Goal: Information Seeking & Learning: Learn about a topic

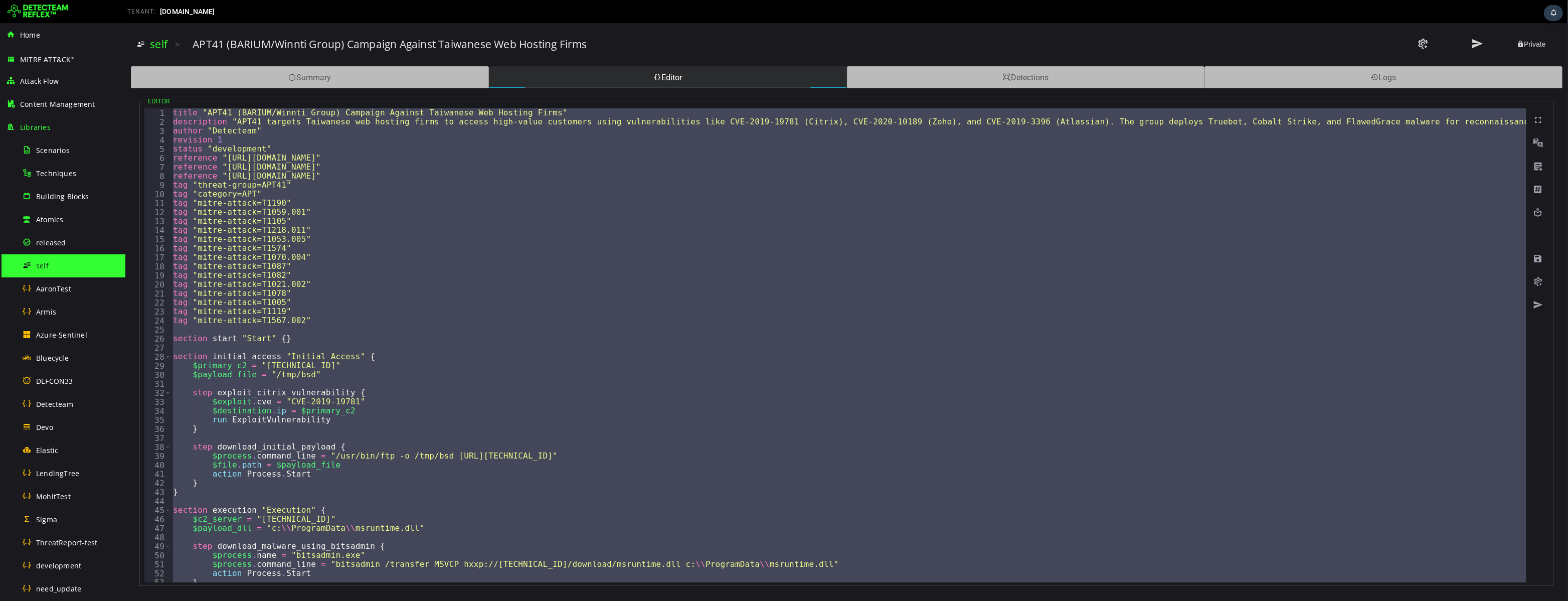
click at [43, 11] on img at bounding box center [37, 11] width 61 height 16
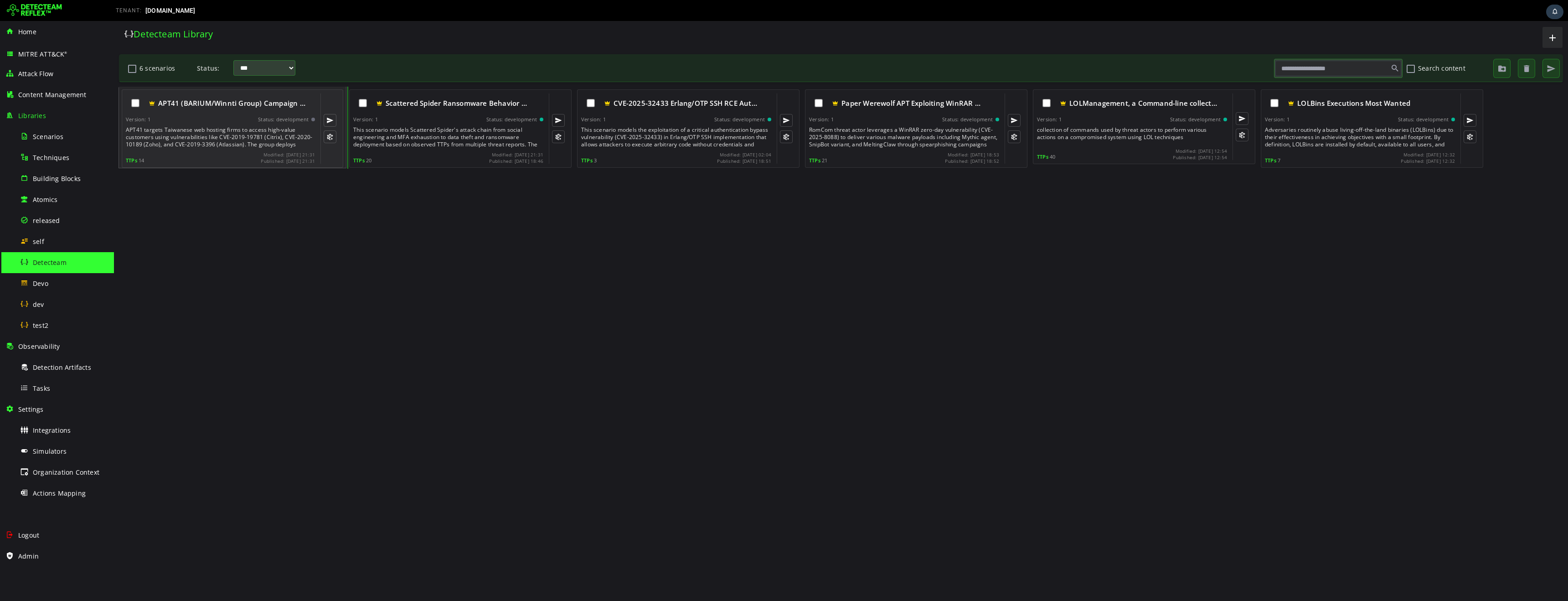
click at [211, 139] on div "APT41 targets Taiwanese web hosting firms to access high-value customers using …" at bounding box center [222, 137] width 191 height 22
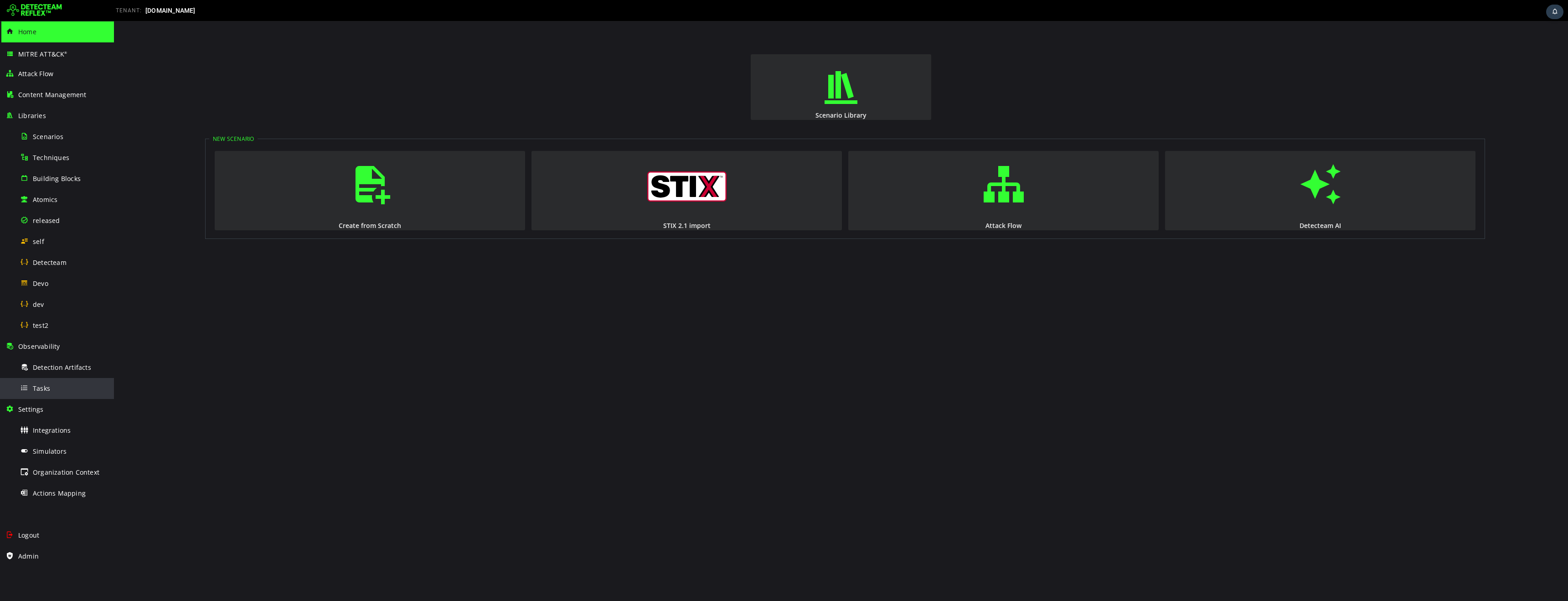
click at [46, 391] on span "Tasks" at bounding box center [41, 388] width 17 height 9
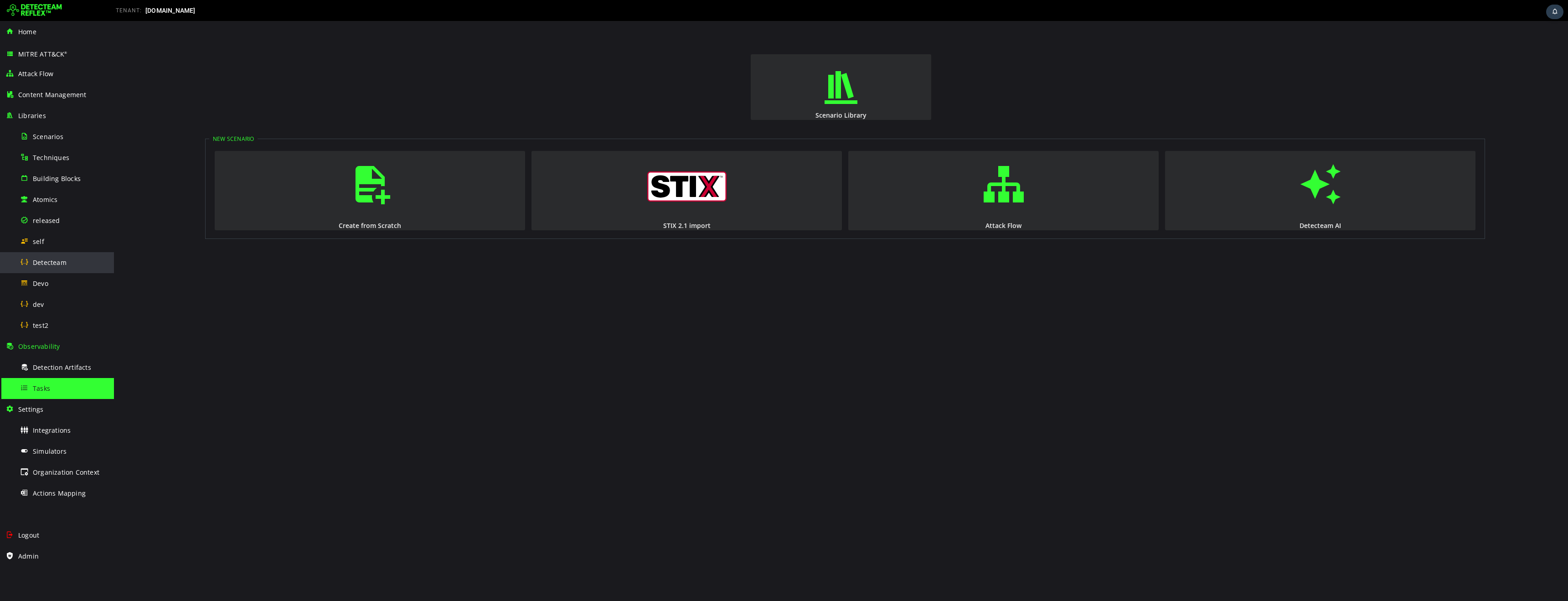
click at [53, 263] on span "Detecteam" at bounding box center [49, 262] width 33 height 9
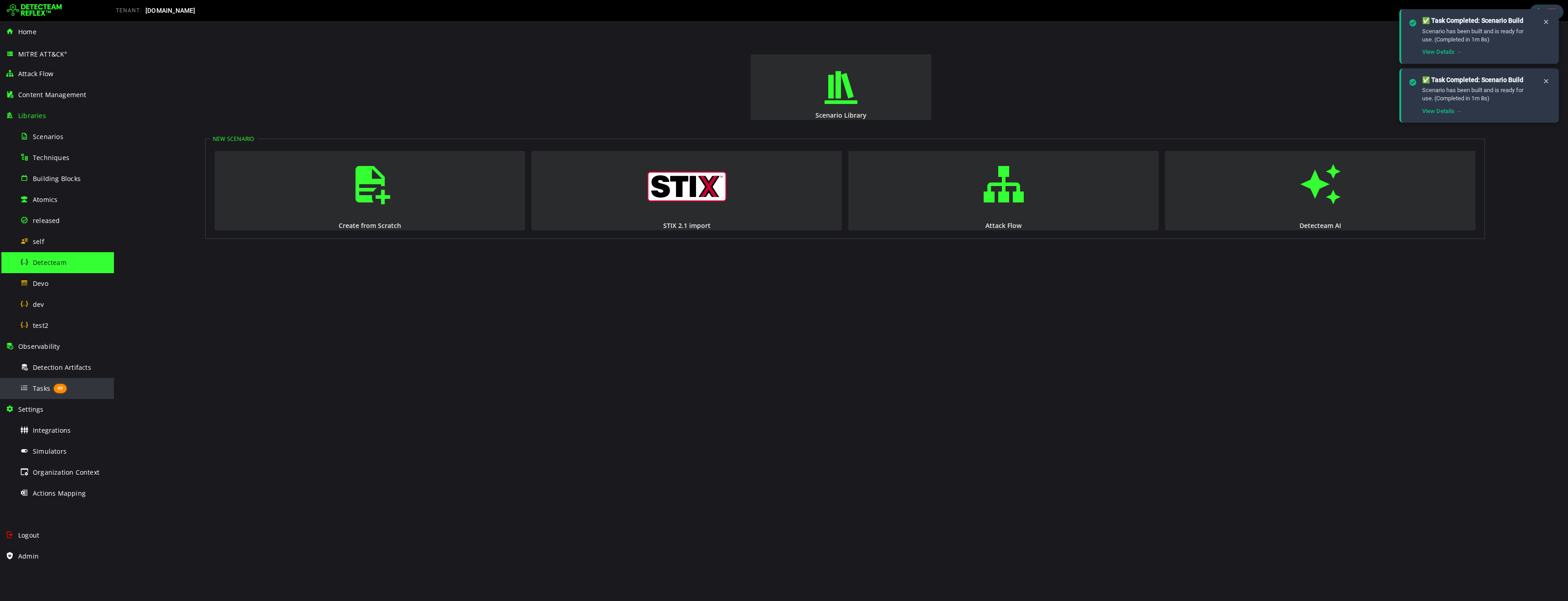
click at [41, 390] on span "Tasks" at bounding box center [41, 388] width 17 height 9
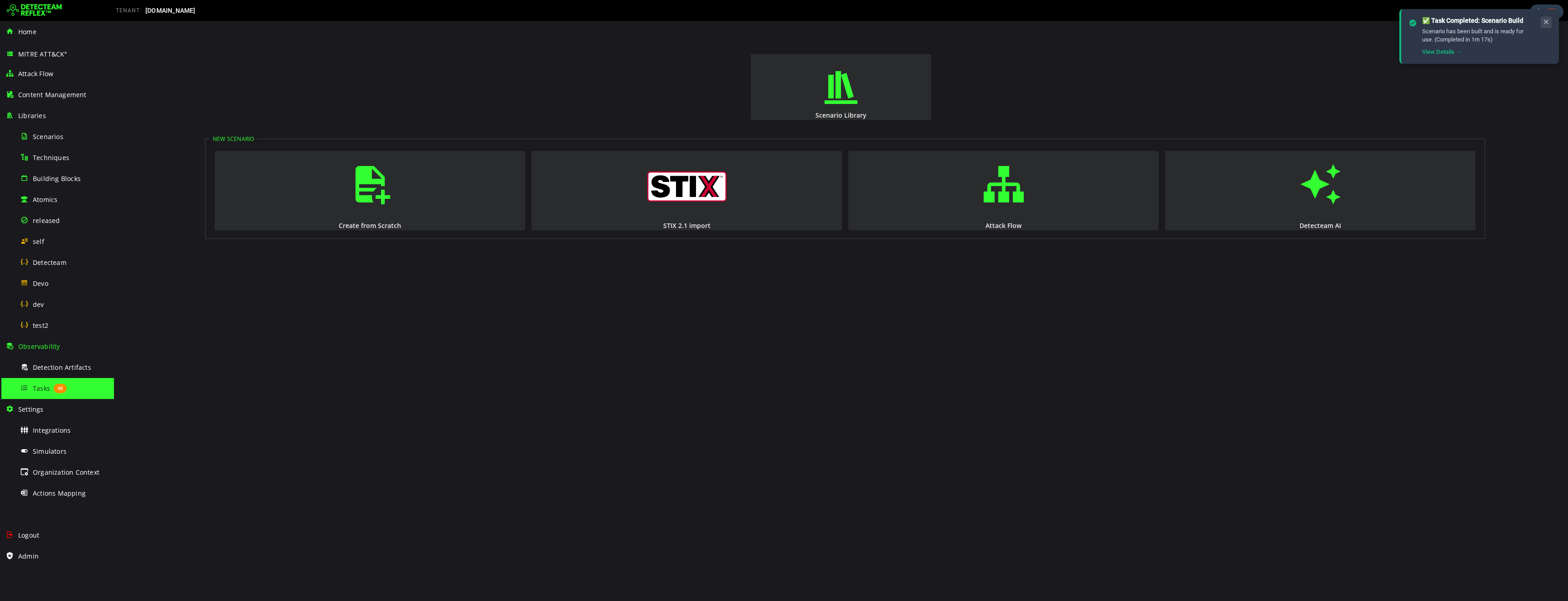
click at [1547, 23] on icon at bounding box center [1546, 22] width 7 height 8
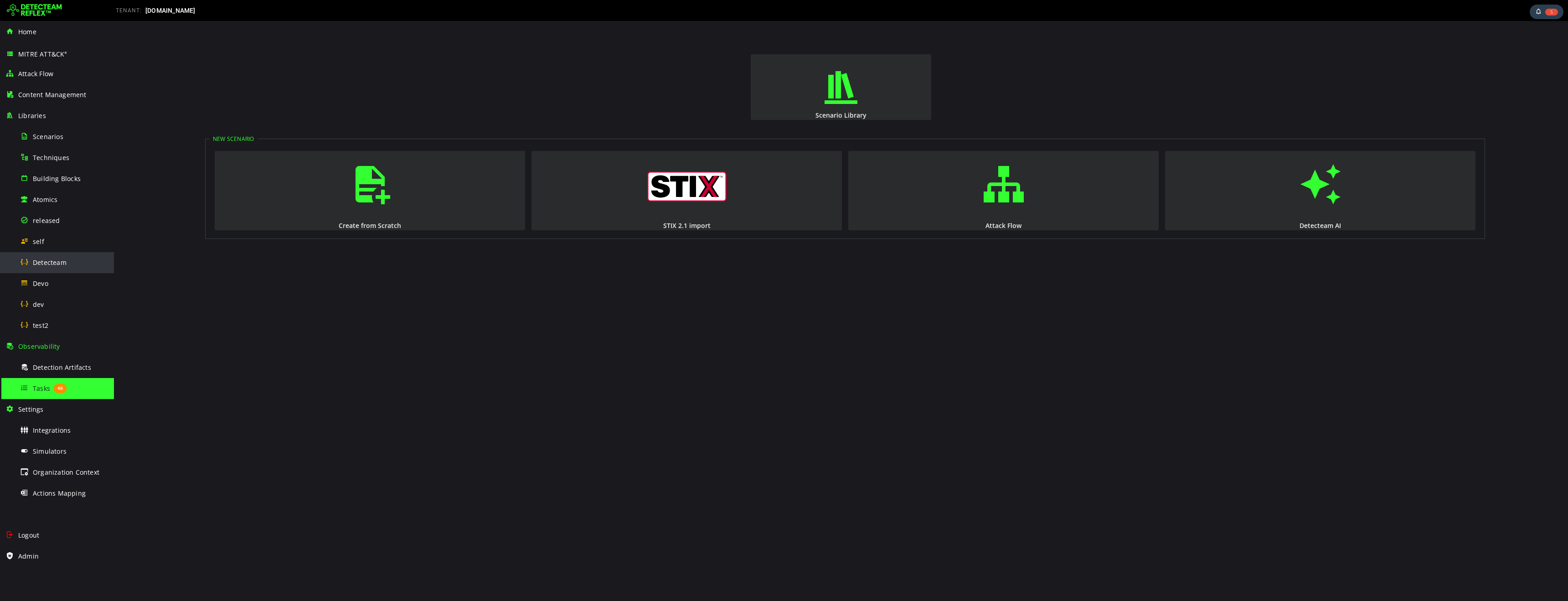
click at [46, 265] on span "Detecteam" at bounding box center [49, 262] width 33 height 9
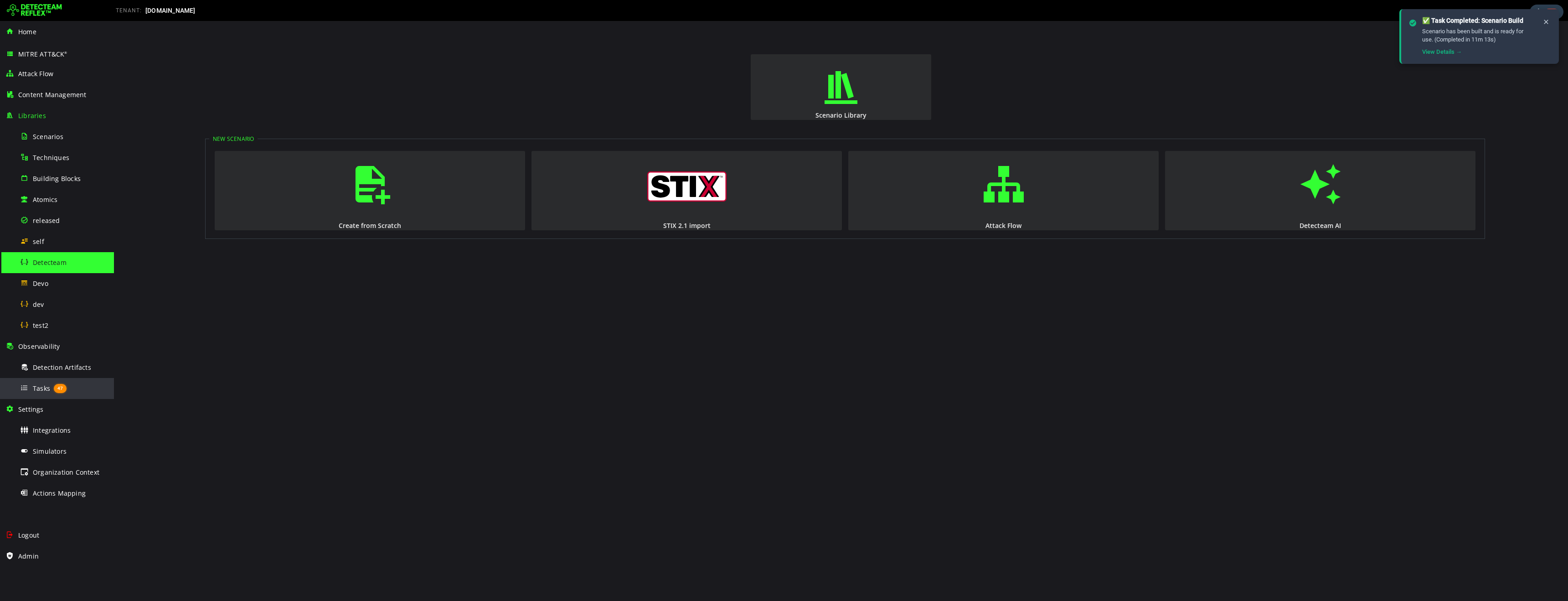
click at [35, 390] on span "Tasks" at bounding box center [41, 388] width 17 height 9
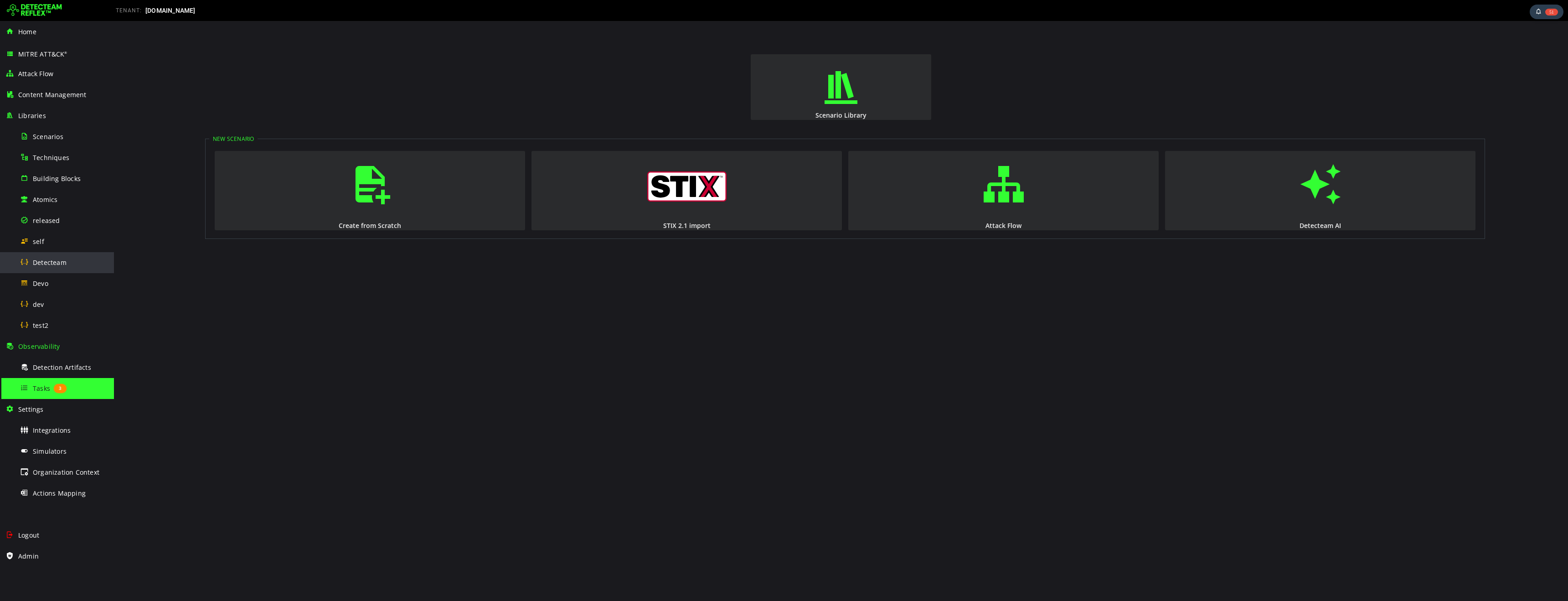
click at [47, 265] on span "Detecteam" at bounding box center [49, 262] width 33 height 9
click at [29, 15] on img at bounding box center [34, 10] width 55 height 15
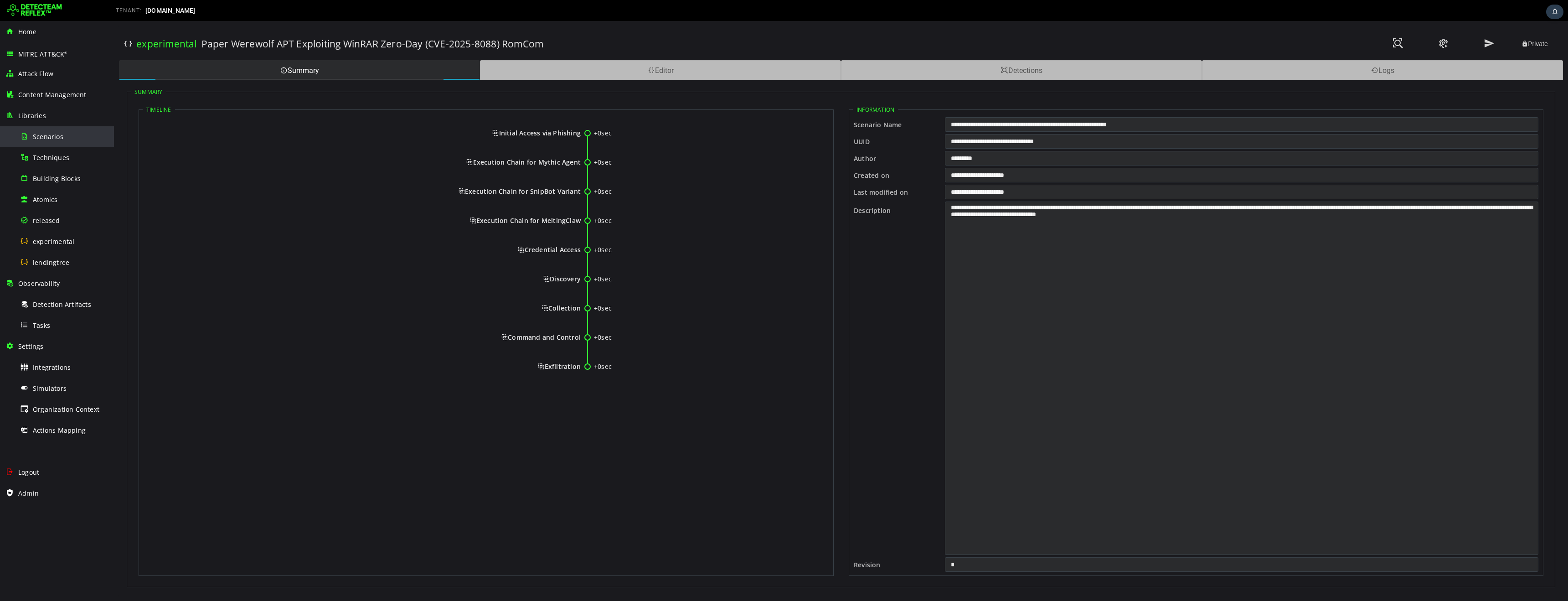
click at [47, 137] on span "Scenarios" at bounding box center [48, 136] width 30 height 9
click at [60, 368] on span "Integrations" at bounding box center [52, 367] width 38 height 9
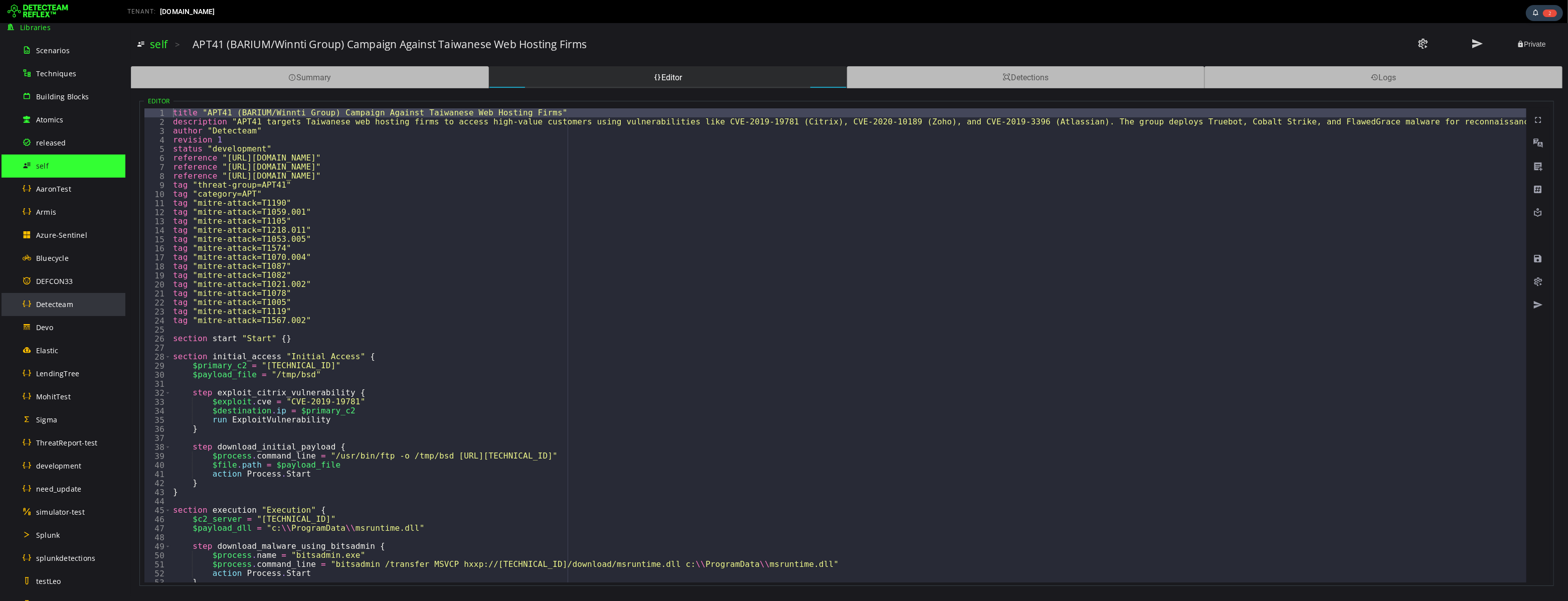
click at [58, 310] on div "Detecteam" at bounding box center [70, 304] width 97 height 23
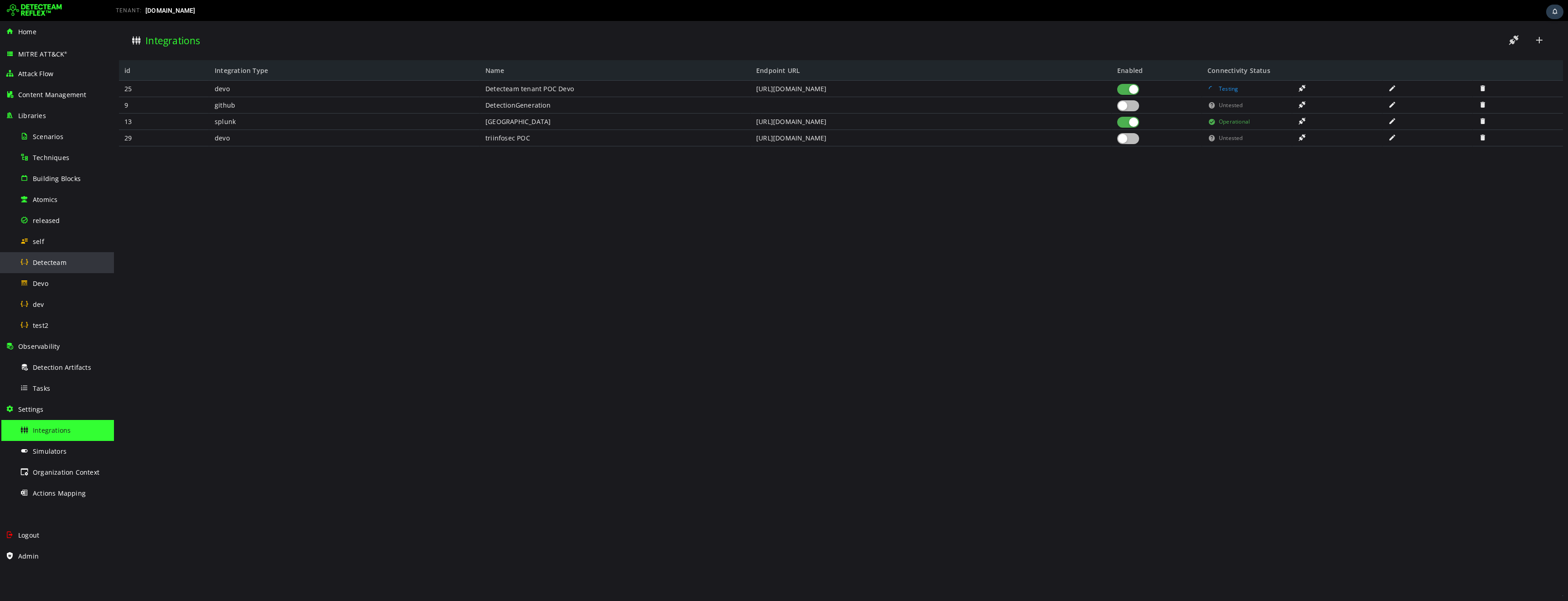
click at [68, 265] on div "Detecteam" at bounding box center [64, 262] width 88 height 21
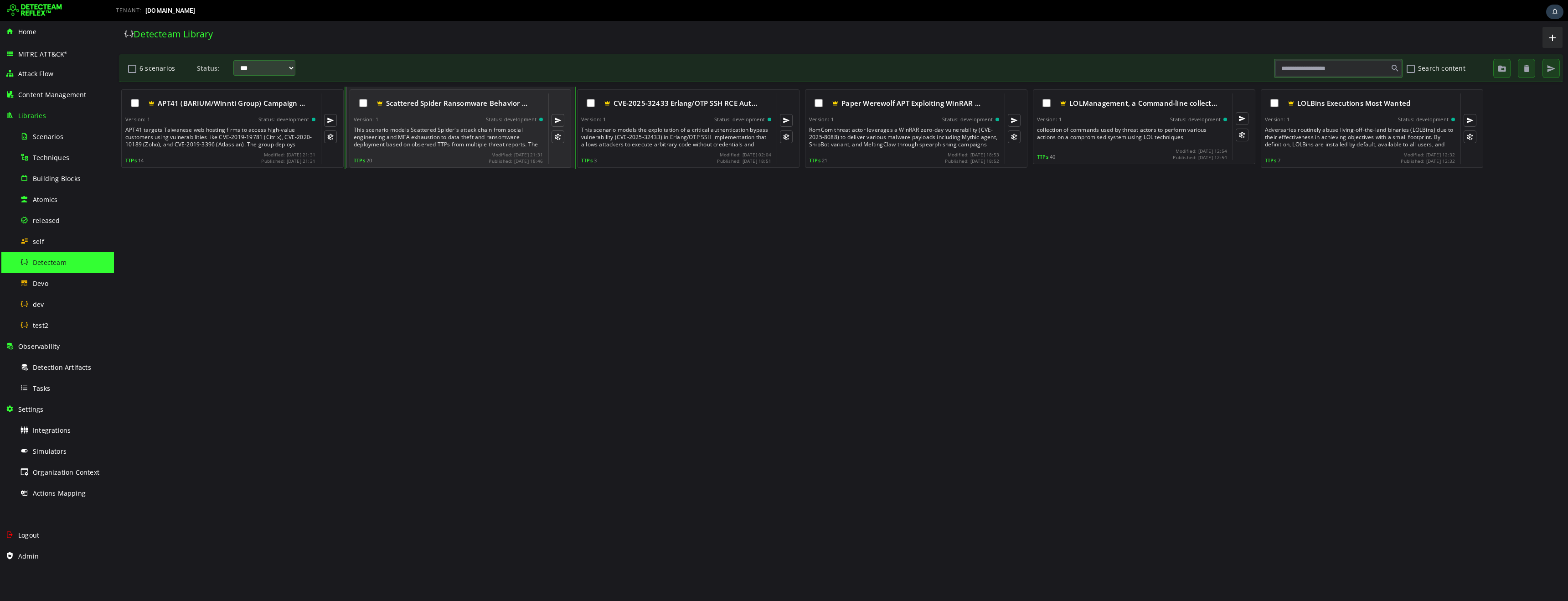
click at [450, 124] on div "Scattered Spider Ransomware Behavior … Version: 1 Status: development This scen…" at bounding box center [448, 128] width 189 height 70
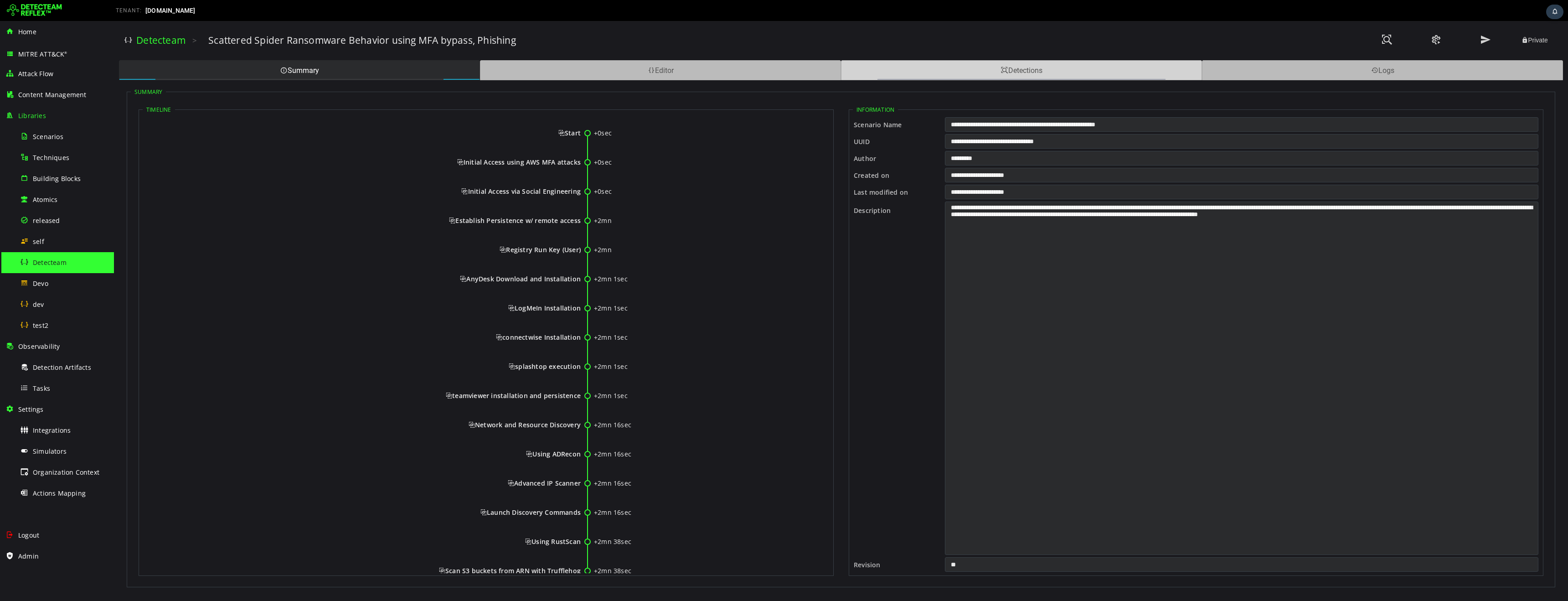
click at [985, 74] on div "Detections" at bounding box center [1021, 70] width 361 height 20
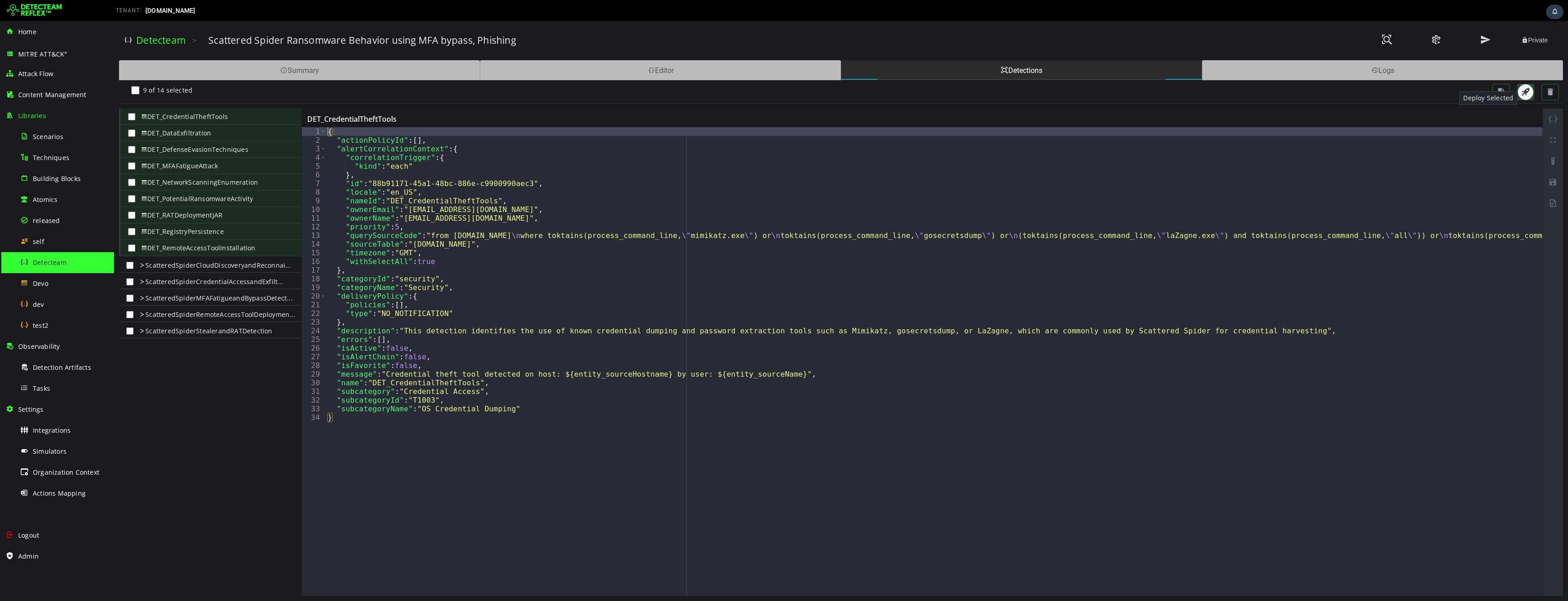
click at [1525, 91] on span "button" at bounding box center [1525, 92] width 9 height 9
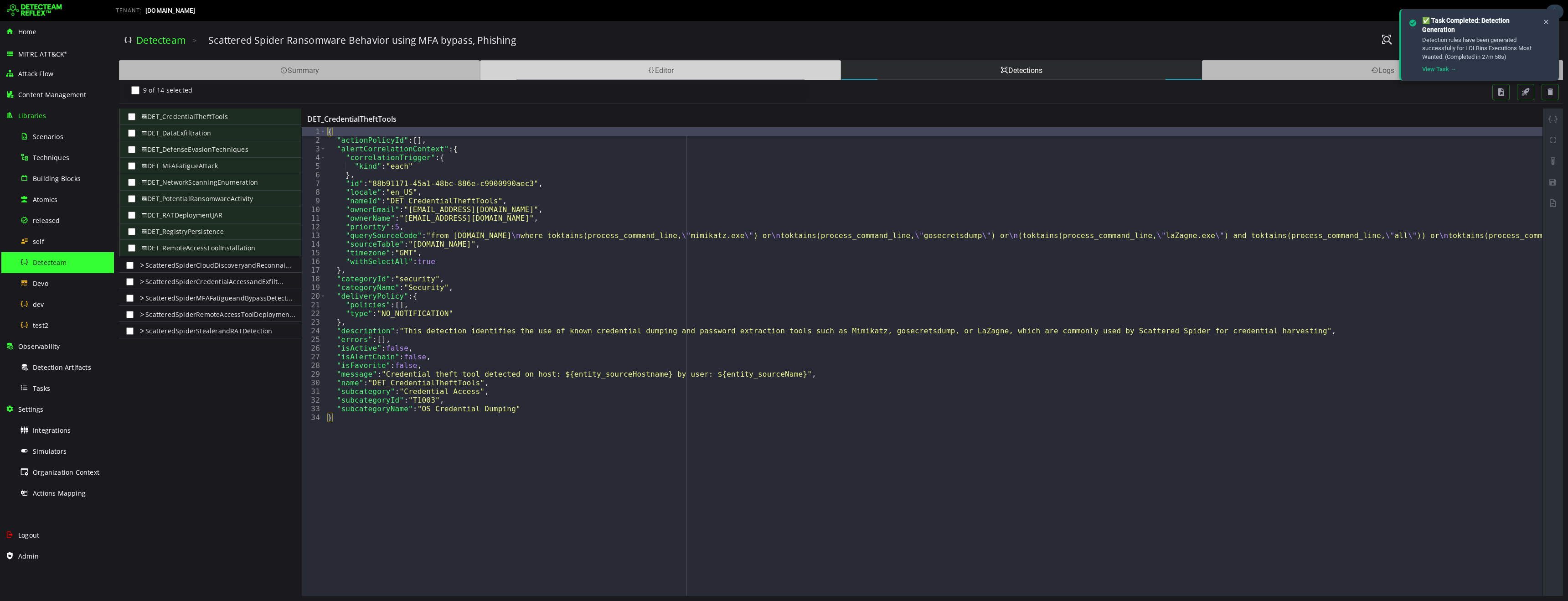
click at [565, 69] on div "Editor" at bounding box center [660, 70] width 361 height 20
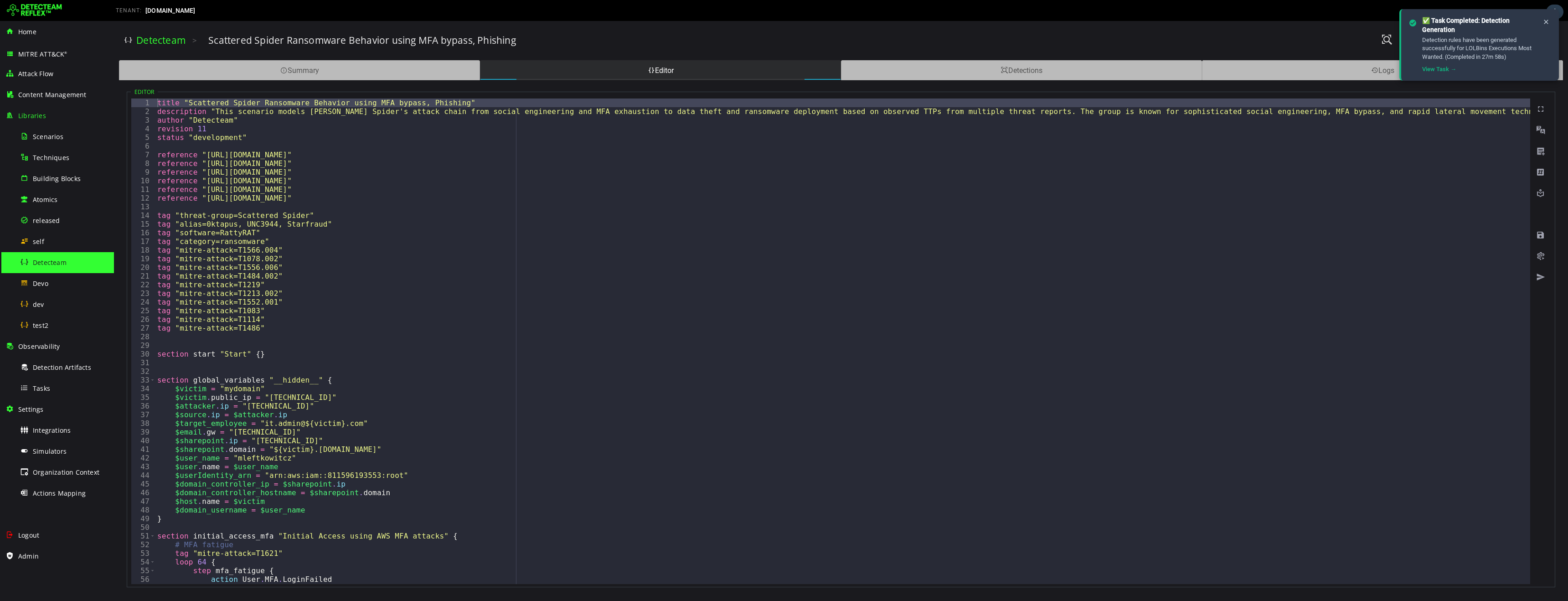
type textarea "**********"
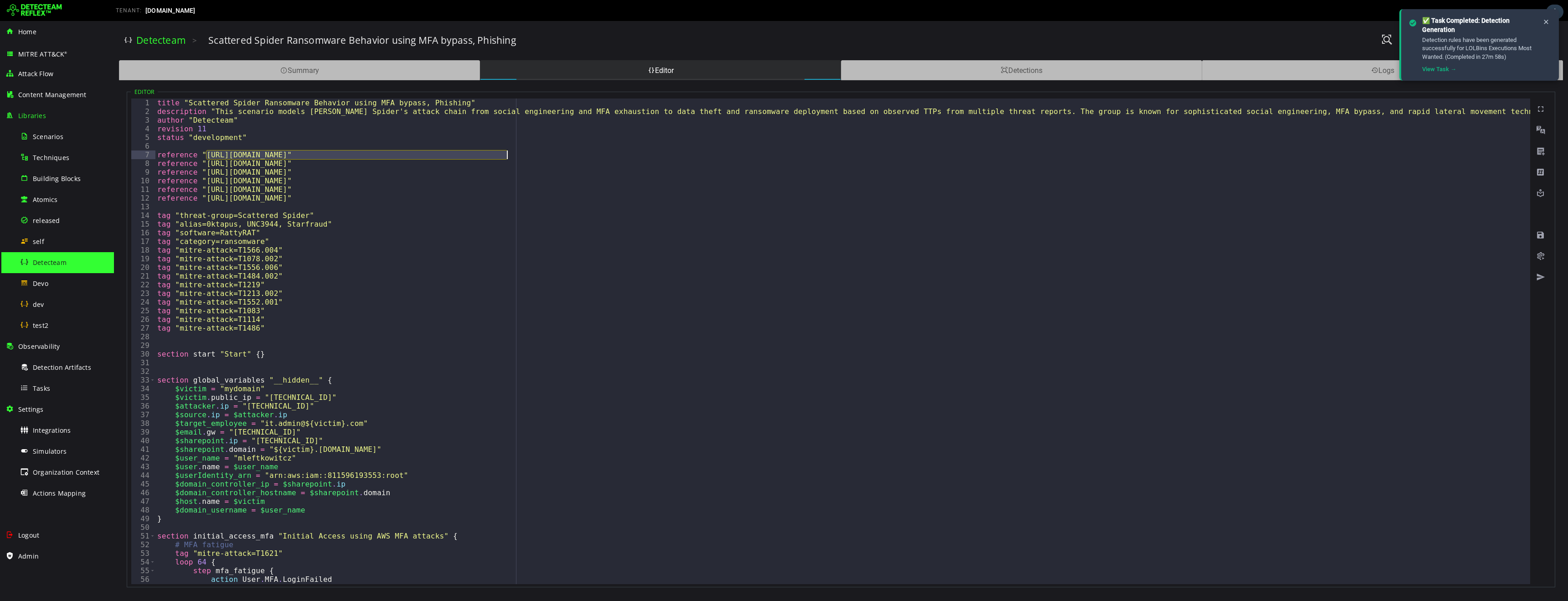
drag, startPoint x: 206, startPoint y: 153, endPoint x: 507, endPoint y: 153, distance: 301.0
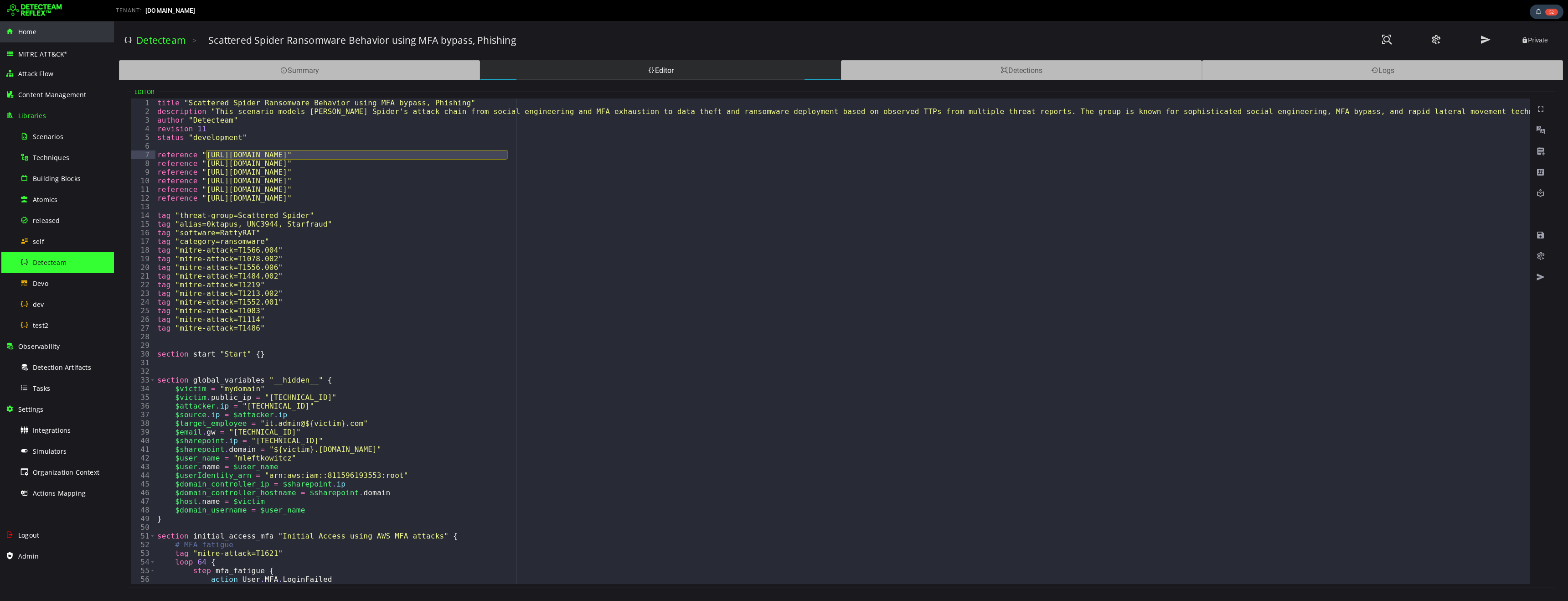
click at [26, 34] on span "Home" at bounding box center [27, 32] width 18 height 9
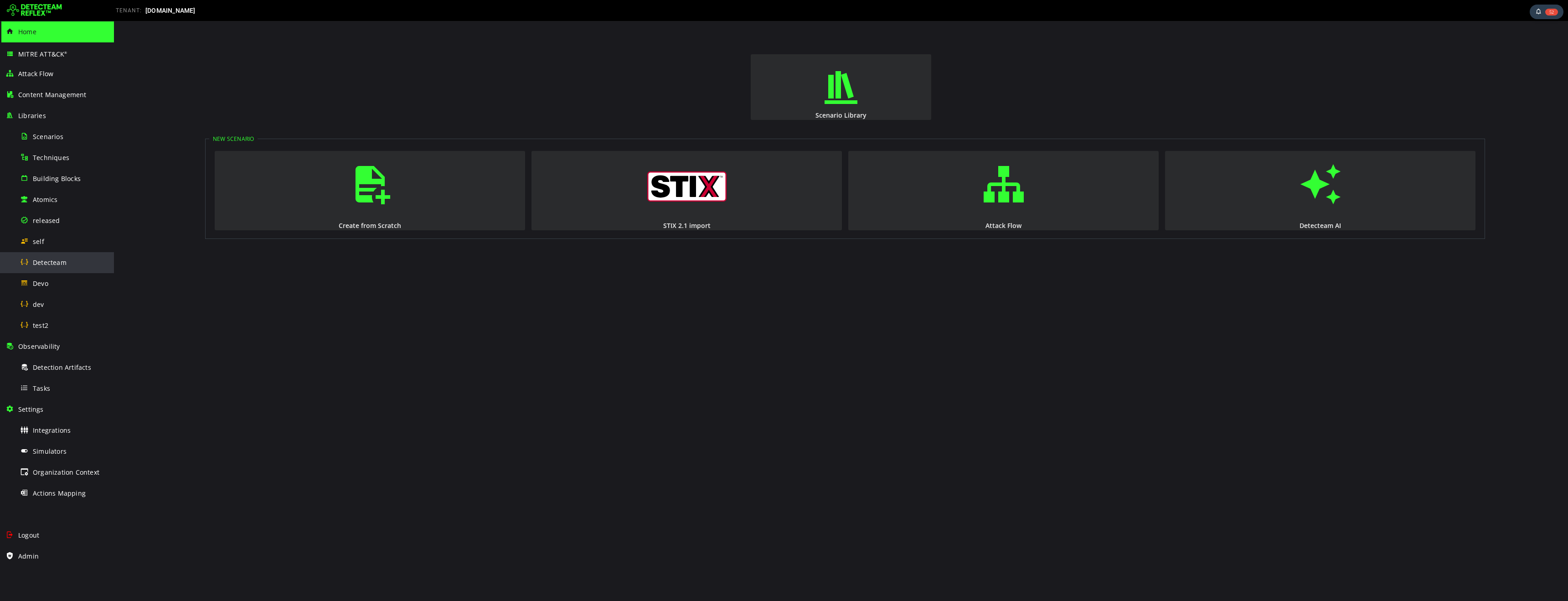
click at [52, 265] on span "Detecteam" at bounding box center [49, 262] width 33 height 9
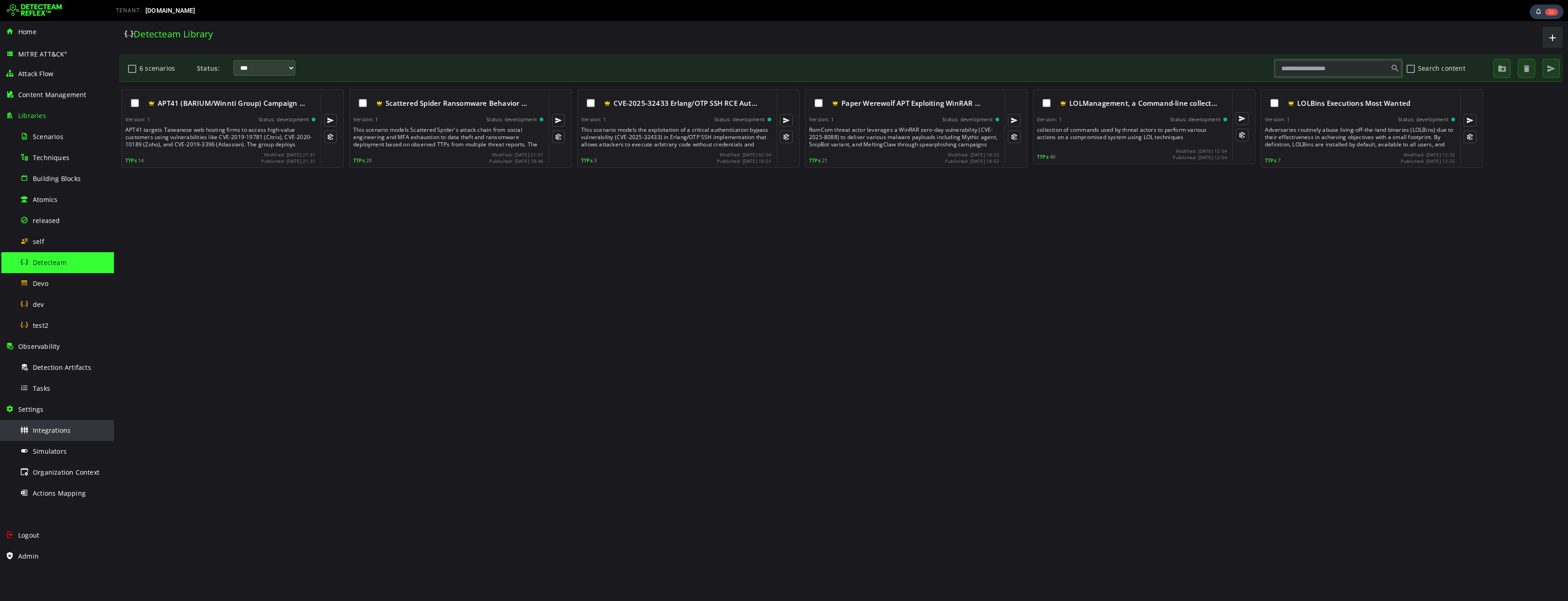
click at [49, 434] on span "Integrations" at bounding box center [52, 430] width 38 height 9
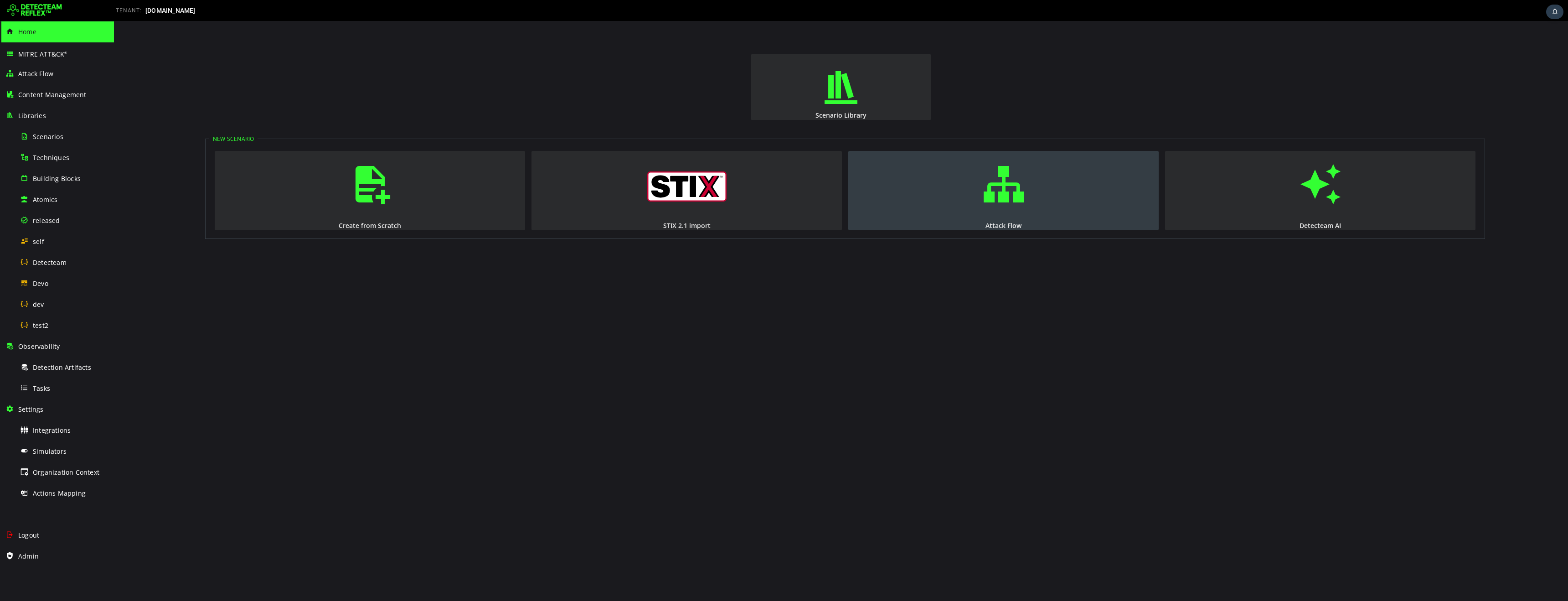
click at [1008, 198] on span "button" at bounding box center [1003, 185] width 9 height 62
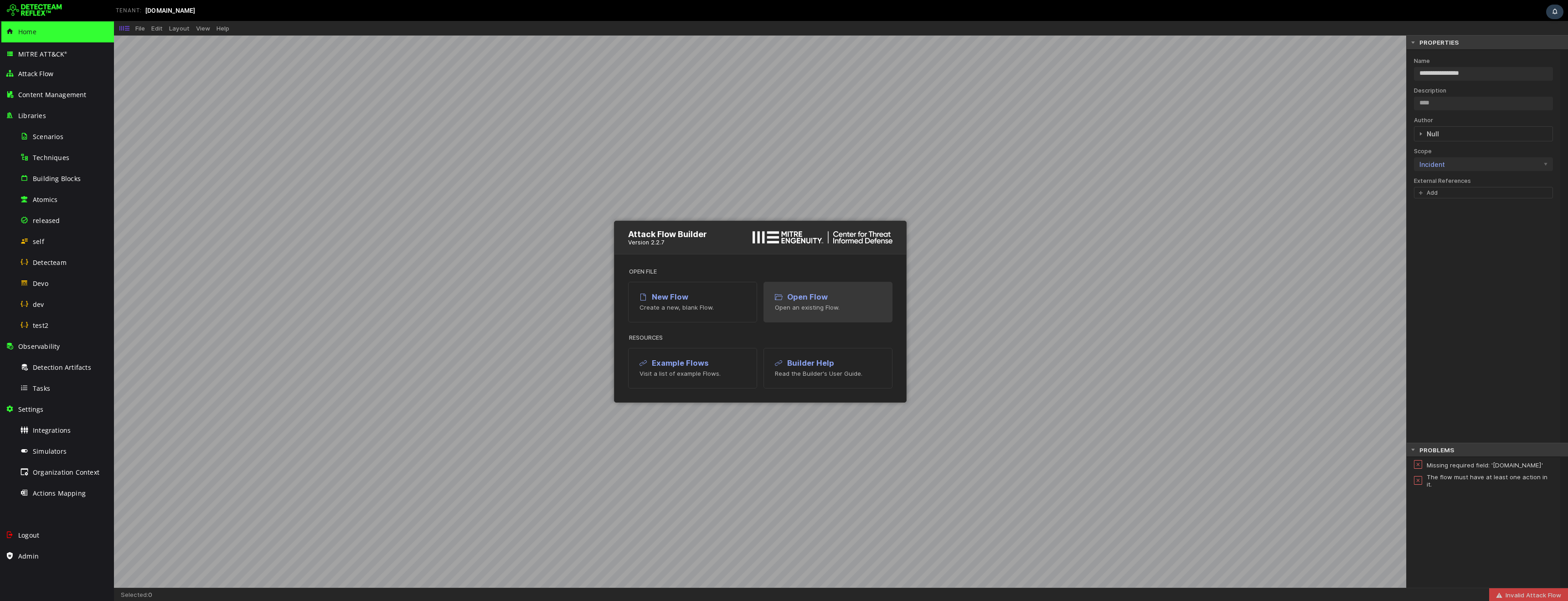
click at [819, 309] on p "Open an existing Flow." at bounding box center [828, 308] width 106 height 7
click at [142, 28] on p "File" at bounding box center [140, 28] width 10 height 7
click at [39, 12] on img at bounding box center [34, 10] width 55 height 15
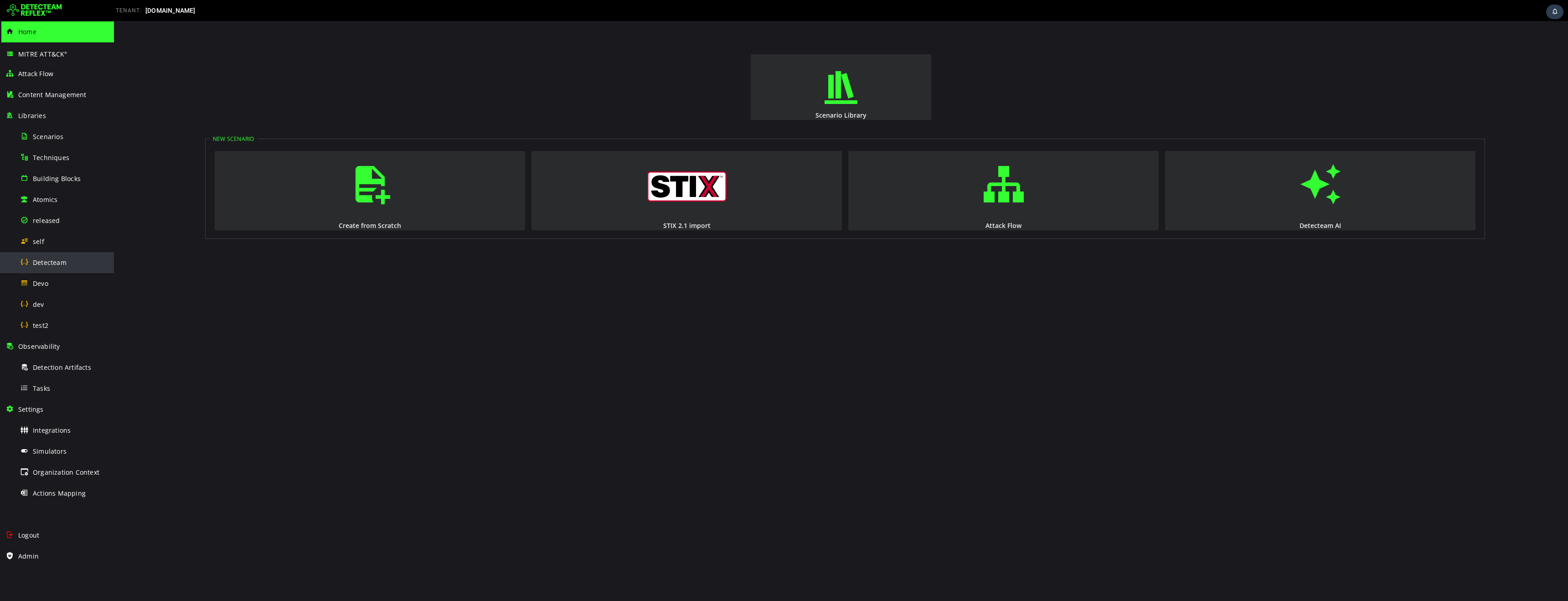
click at [51, 261] on span "Detecteam" at bounding box center [49, 262] width 33 height 9
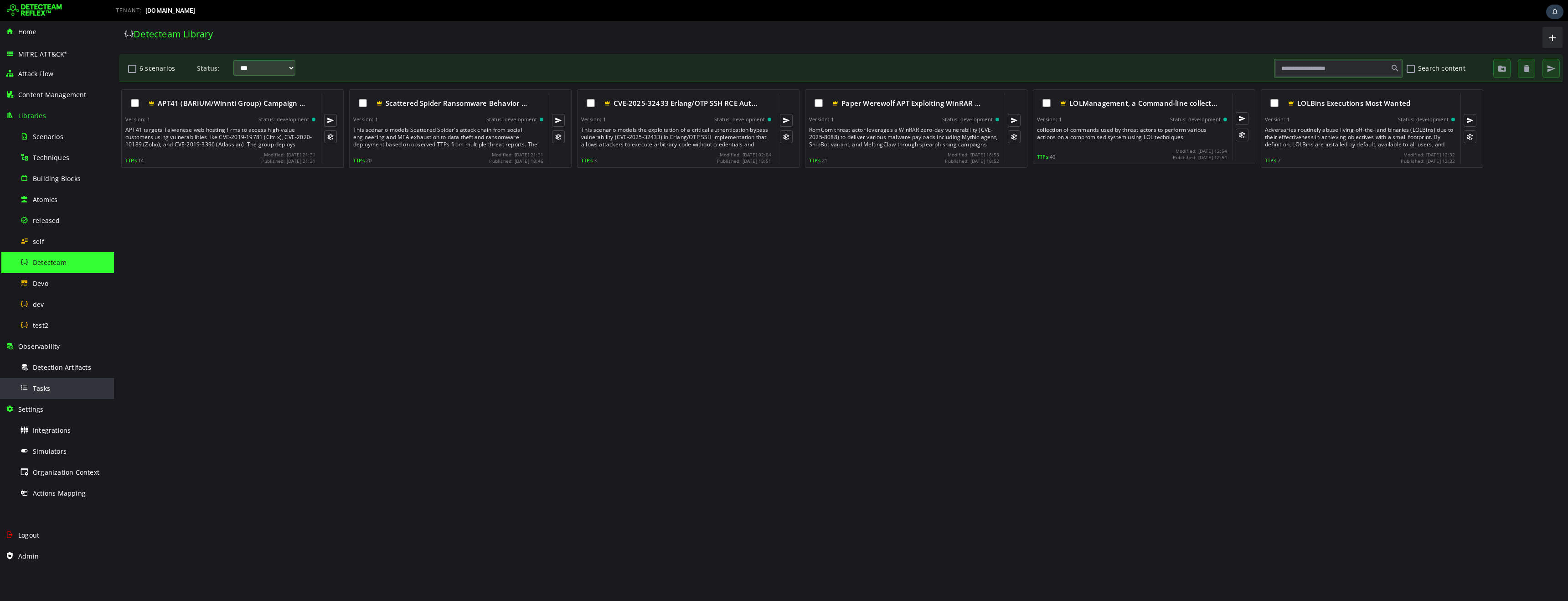
click at [47, 390] on span "Tasks" at bounding box center [41, 388] width 17 height 9
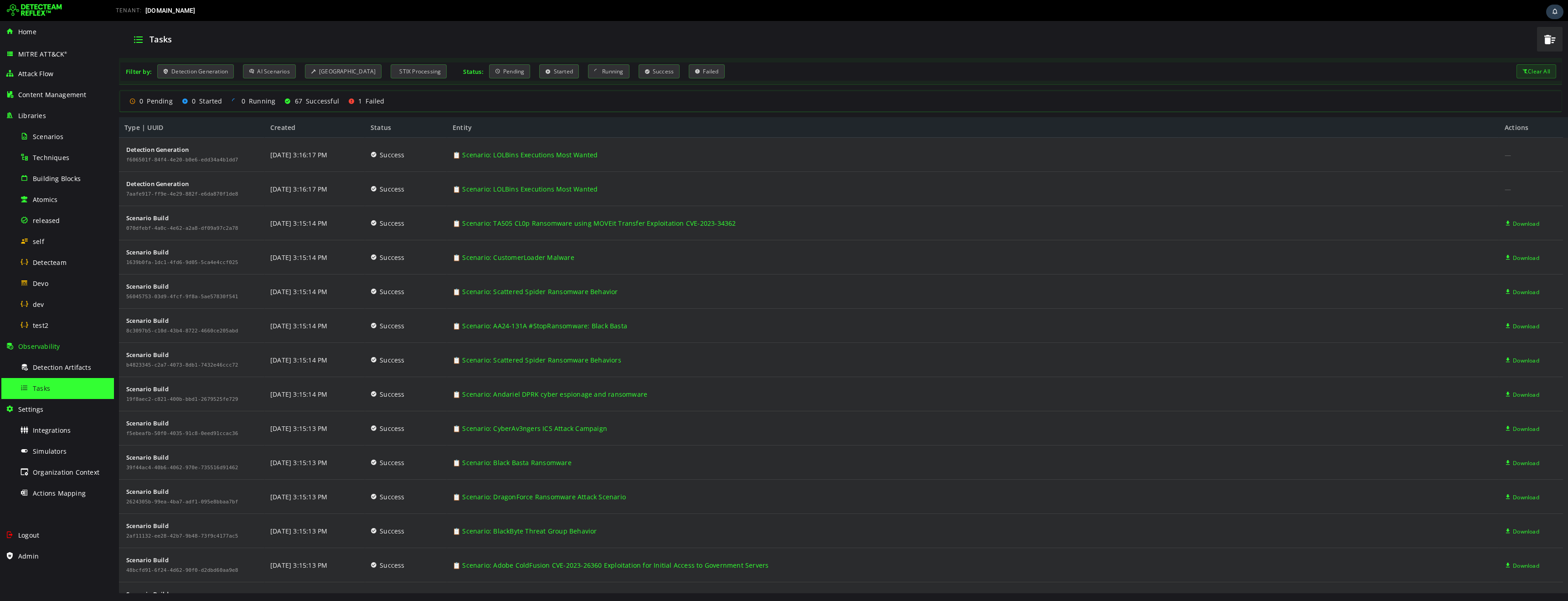
click at [259, 29] on div "Tasks" at bounding box center [828, 39] width 1407 height 24
click at [55, 269] on div "Detecteam" at bounding box center [64, 262] width 88 height 21
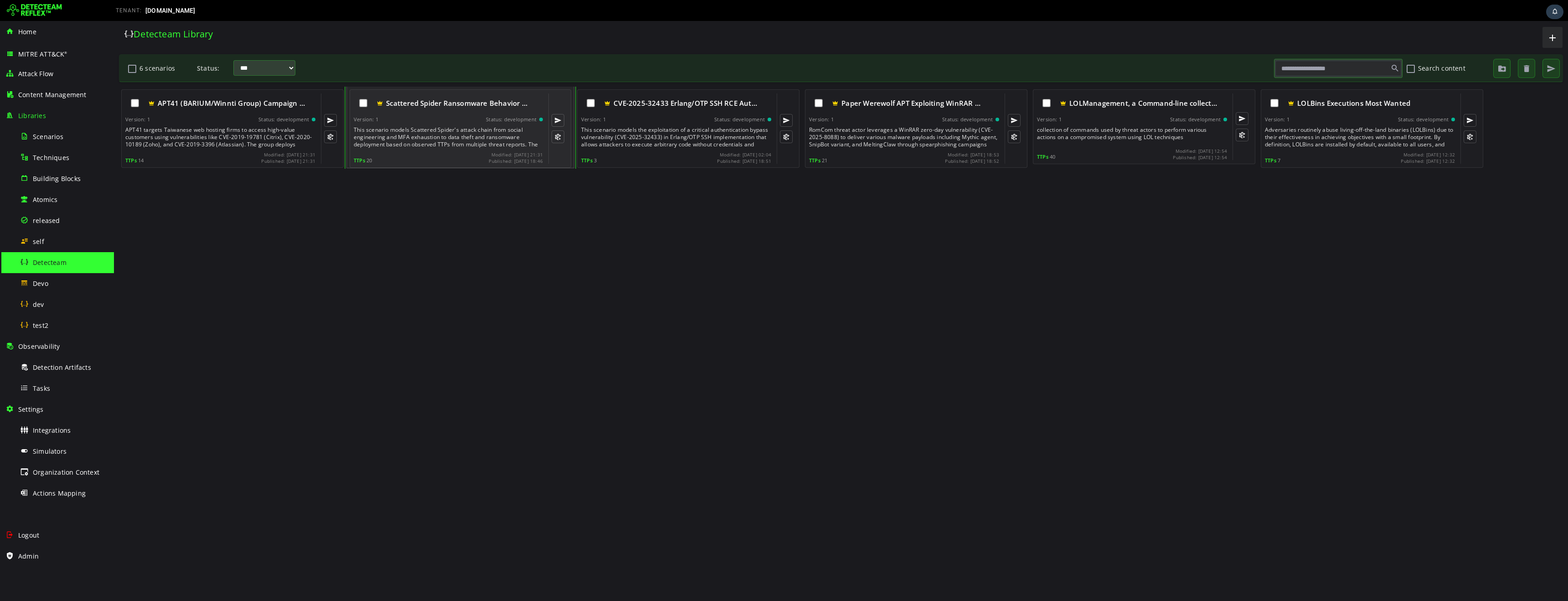
click at [489, 133] on div "This scenario models Scattered Spider's attack chain from social engineering an…" at bounding box center [449, 137] width 191 height 22
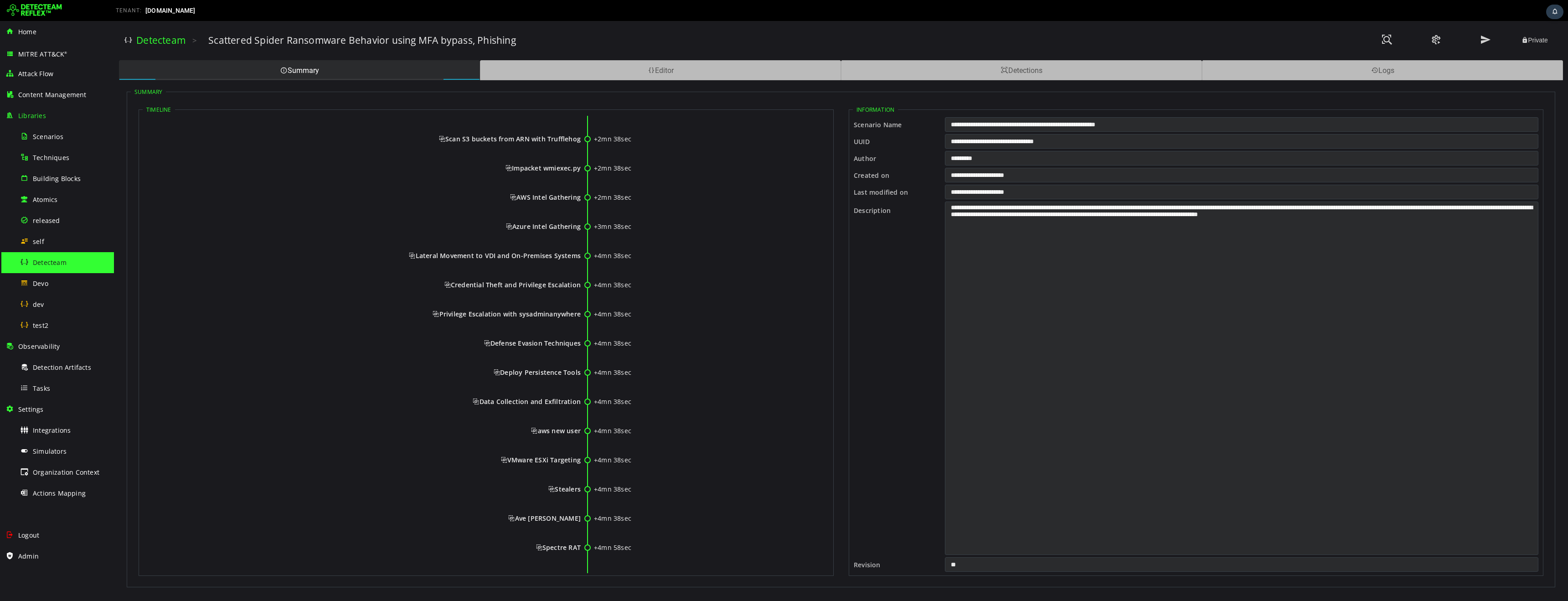
scroll to position [12, 0]
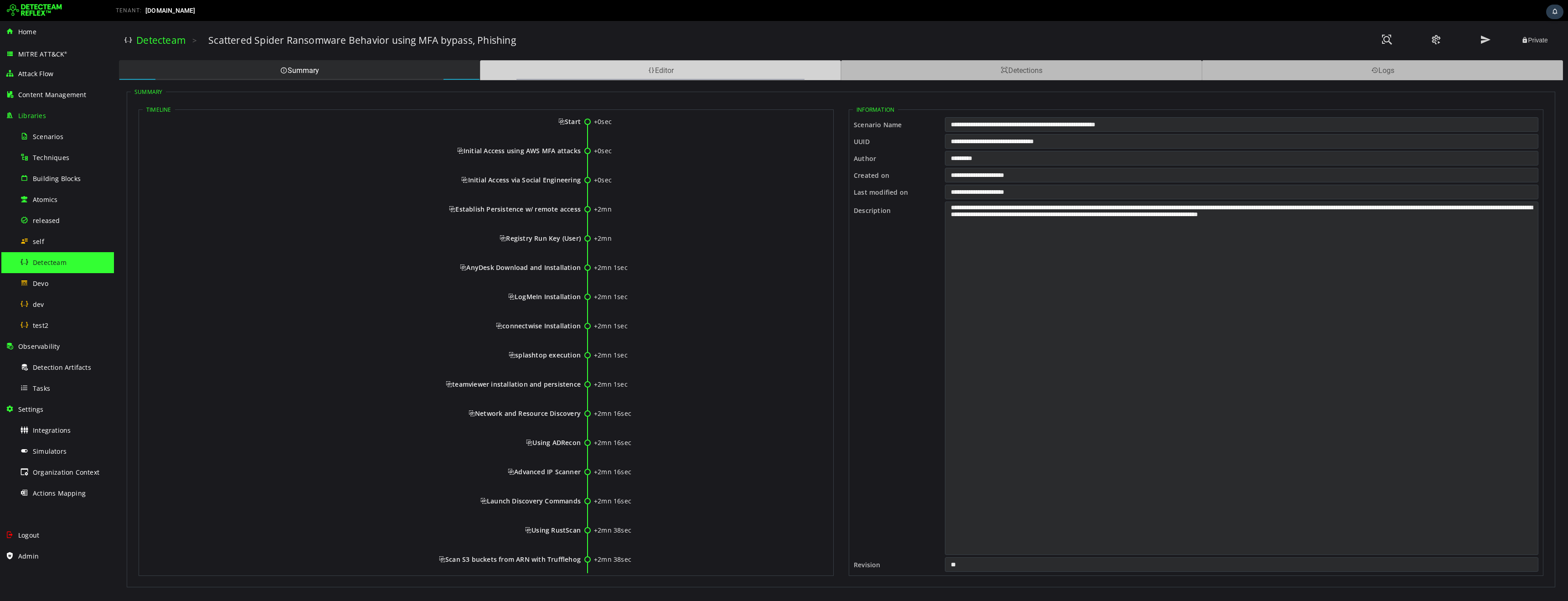
click at [749, 73] on div "Editor" at bounding box center [660, 70] width 361 height 20
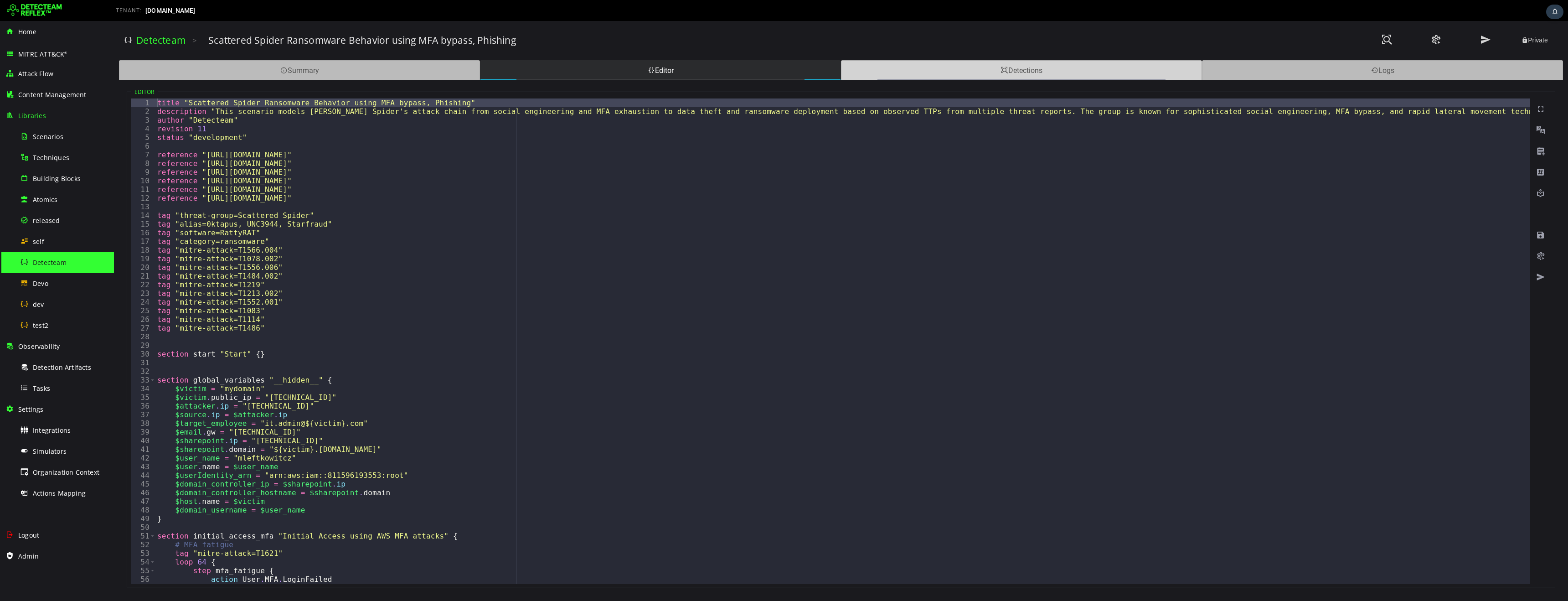
click at [984, 68] on div "Detections" at bounding box center [1021, 70] width 361 height 20
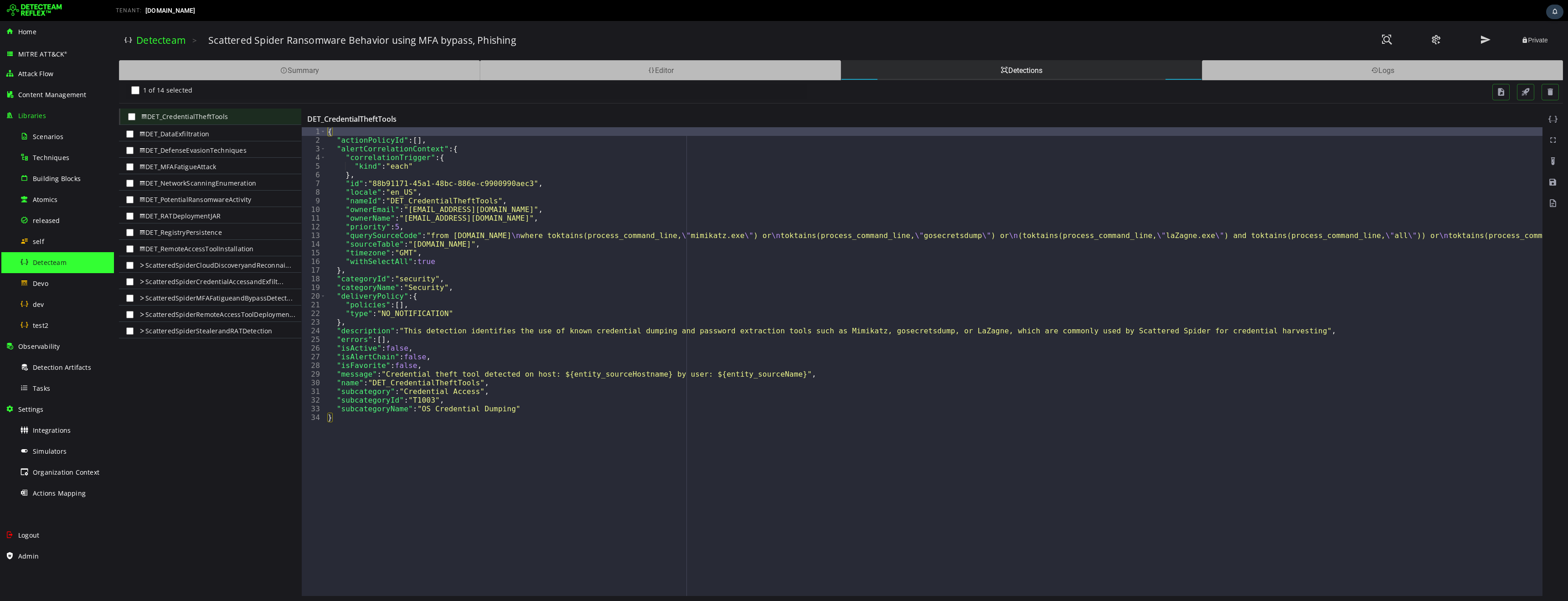
click at [204, 133] on span "DET_DataExfiltration" at bounding box center [173, 134] width 72 height 15
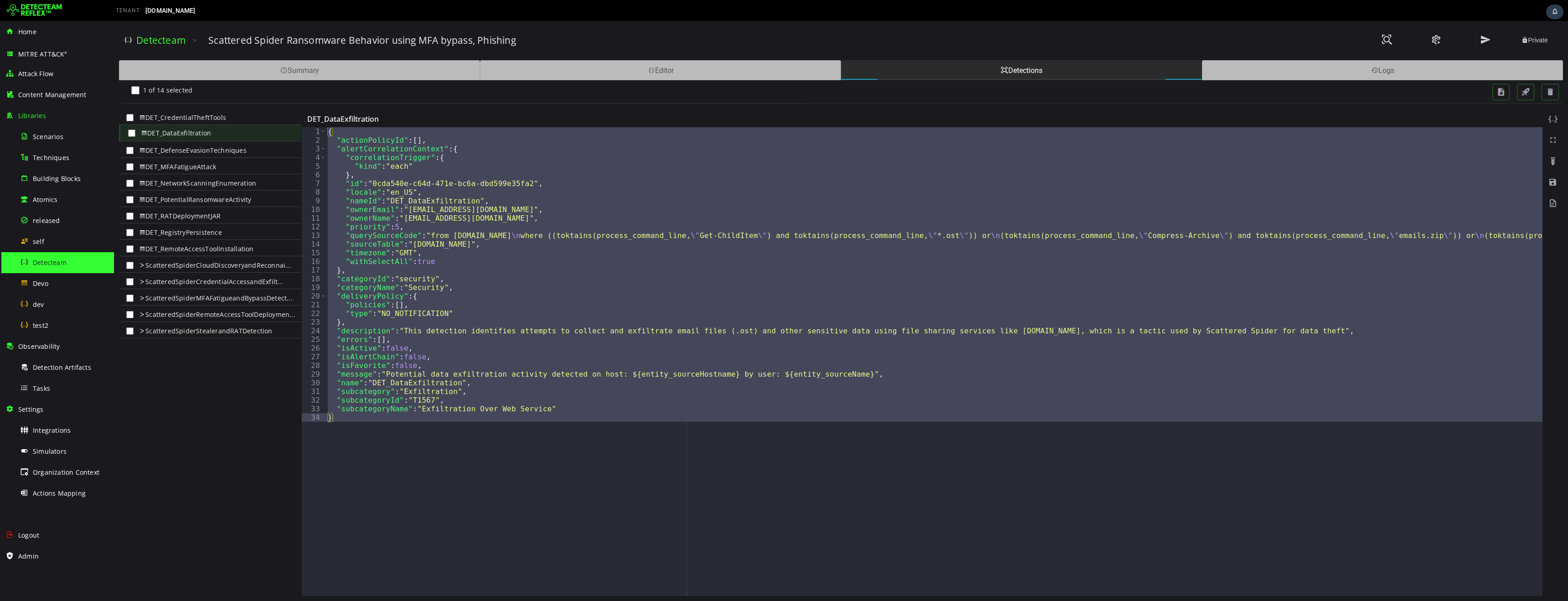
click at [922, 35] on div "Scattered Spider Ransomware Behavior using MFA bypass, Phishing" at bounding box center [782, 40] width 1147 height 13
click at [380, 72] on div "Summary" at bounding box center [299, 70] width 361 height 20
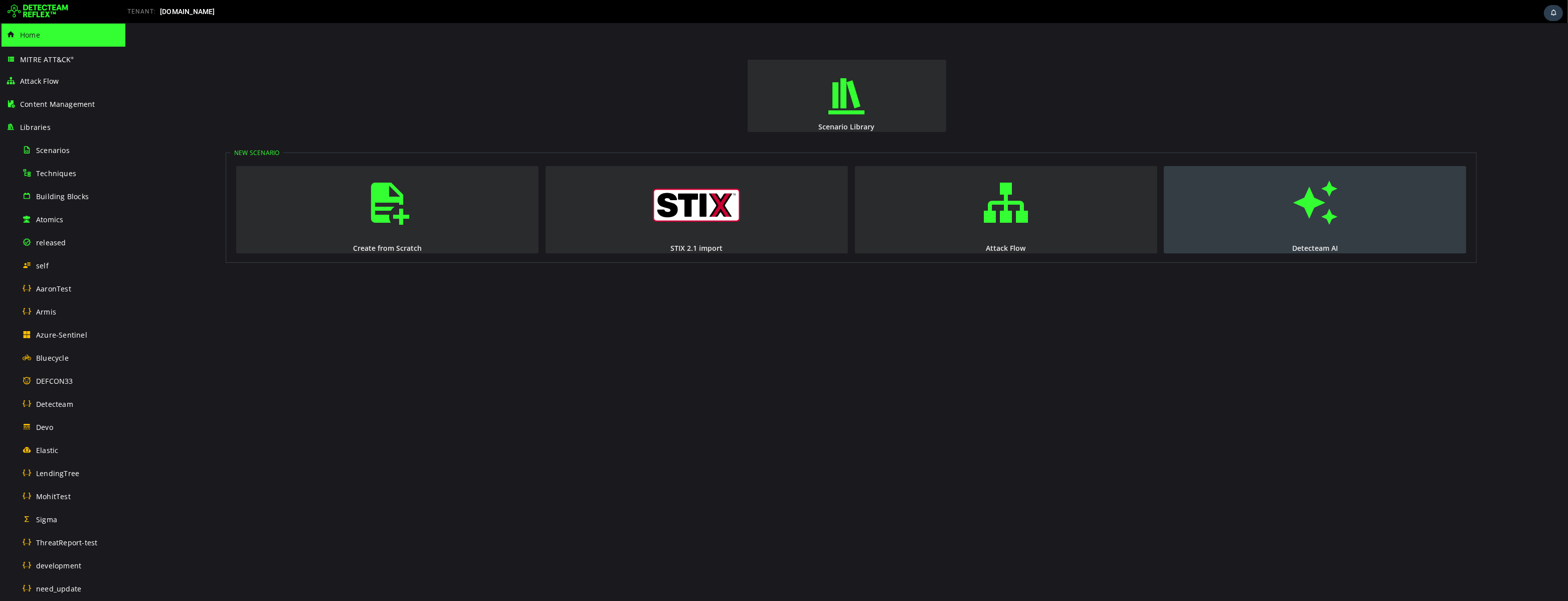
click at [1327, 243] on div "Detecteam AI" at bounding box center [1314, 248] width 305 height 9
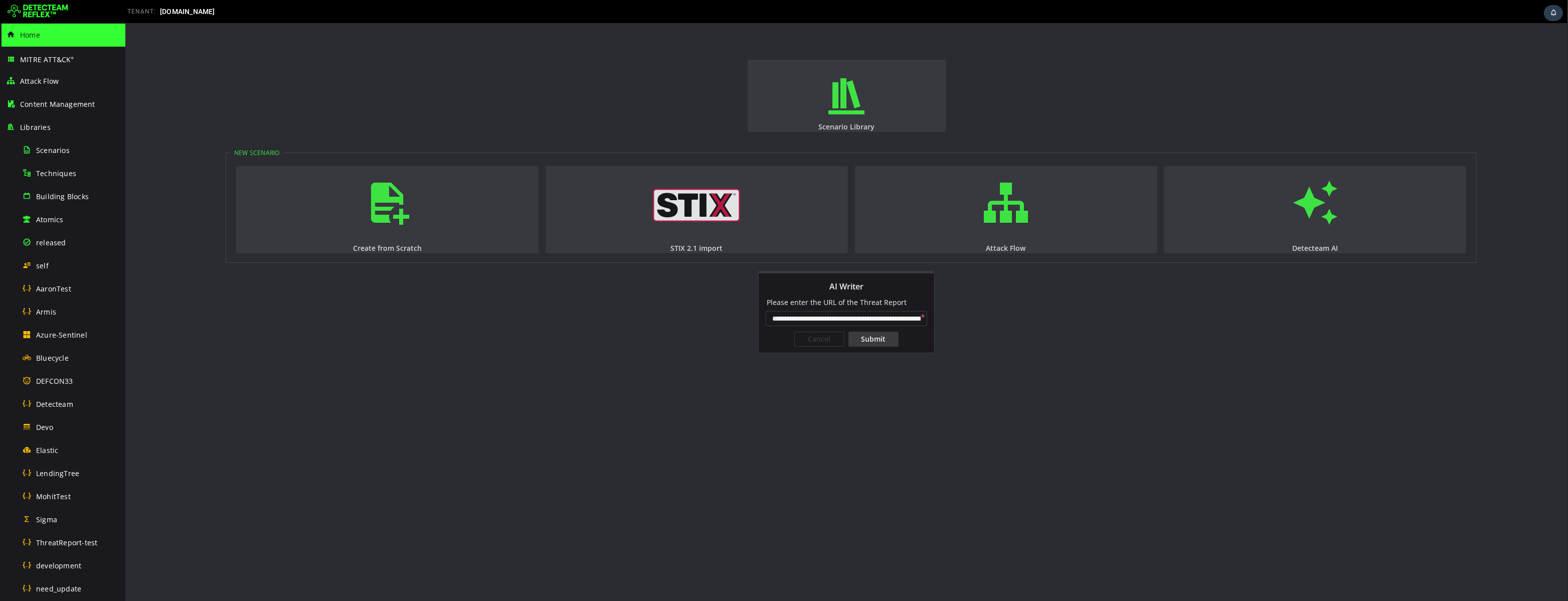
scroll to position [0, 80]
type input "**********"
click at [868, 340] on div "Submit" at bounding box center [872, 339] width 50 height 15
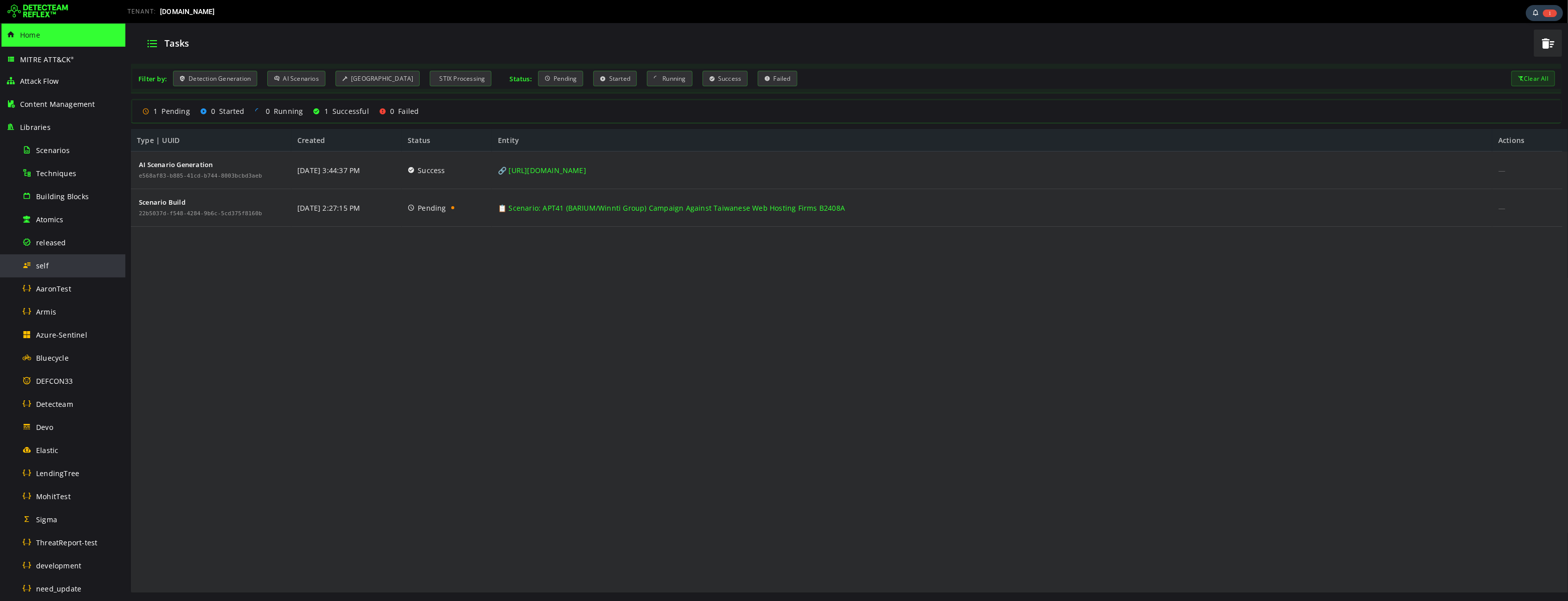
click at [52, 263] on div "self" at bounding box center [70, 266] width 97 height 23
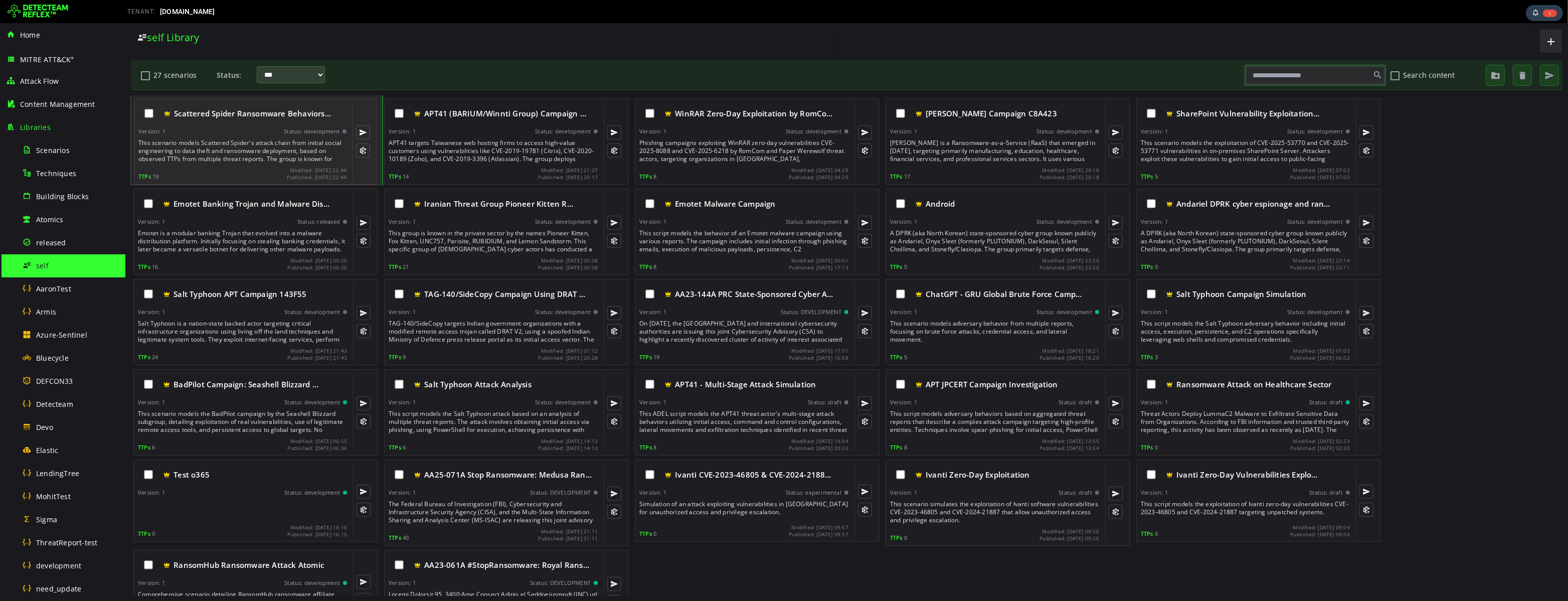
click at [239, 139] on div "This scenario models Scattered Spider's attack chain from initial social engine…" at bounding box center [243, 151] width 210 height 24
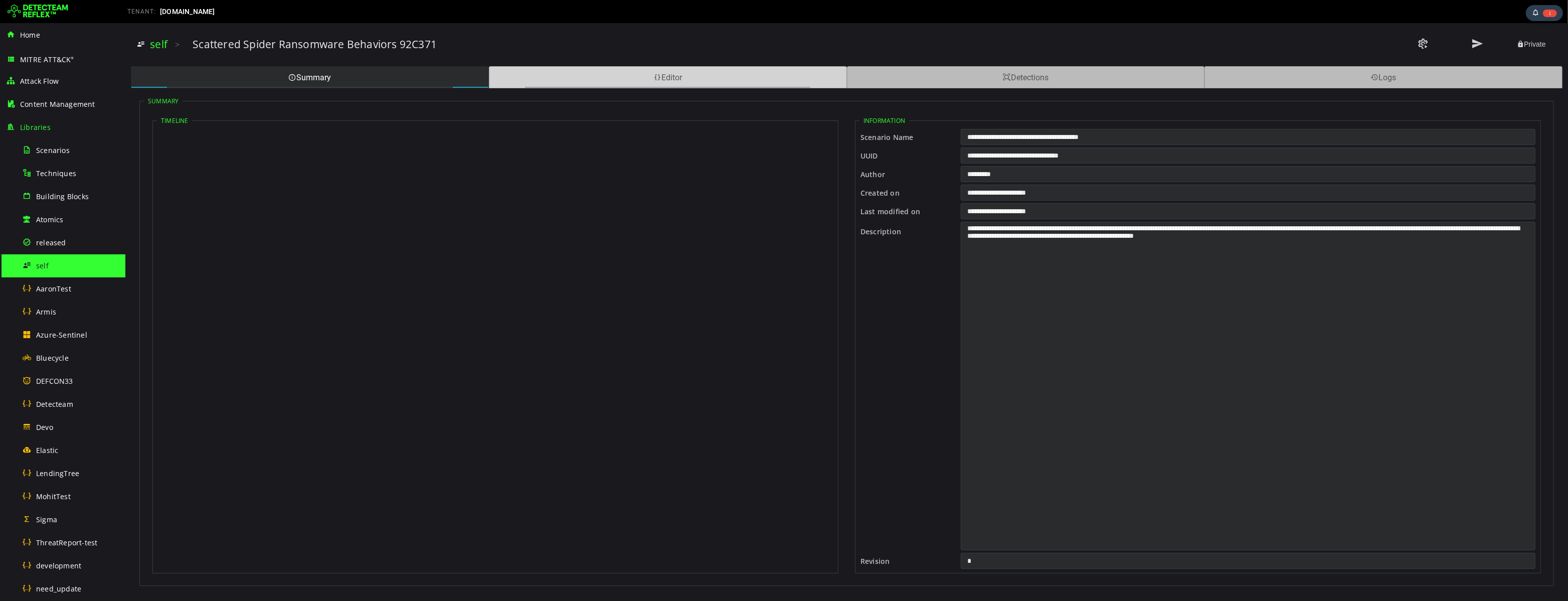
click at [623, 80] on div "Editor" at bounding box center [667, 77] width 358 height 22
